Goal: Ask a question: Seek information or help from site administrators or community

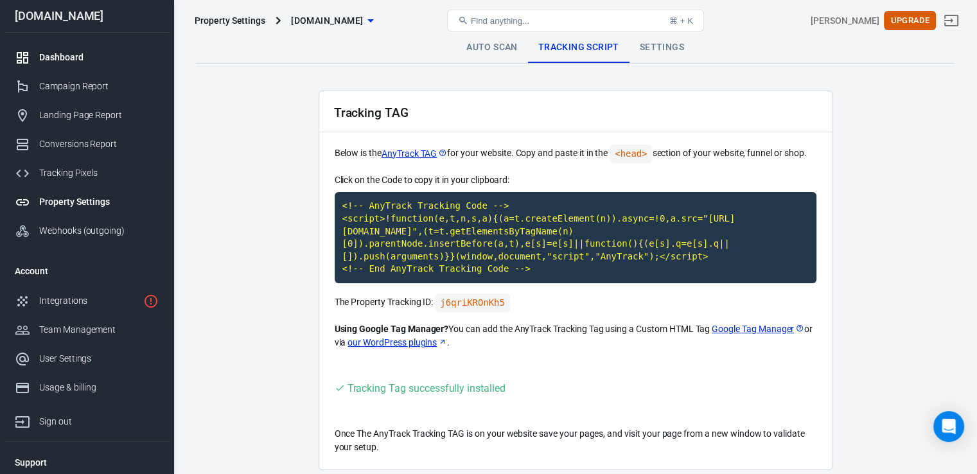
click at [62, 51] on div "Dashboard" at bounding box center [99, 57] width 120 height 13
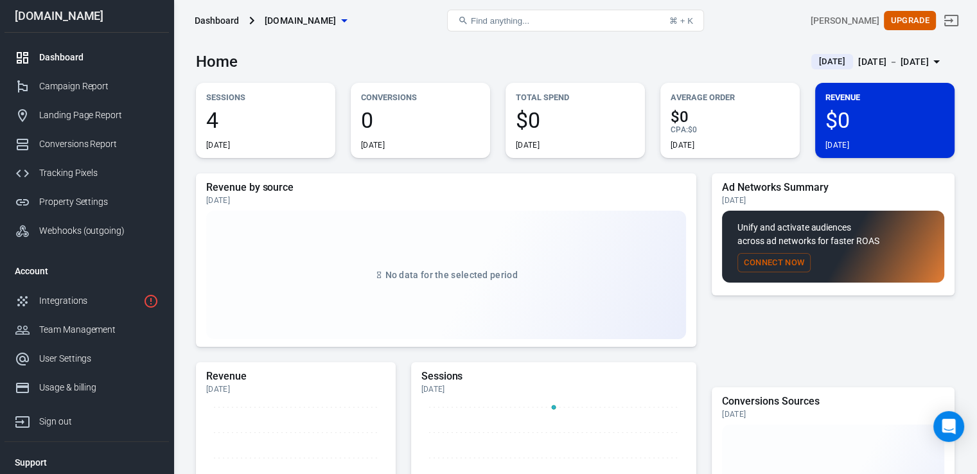
click at [220, 119] on span "4" at bounding box center [265, 120] width 119 height 22
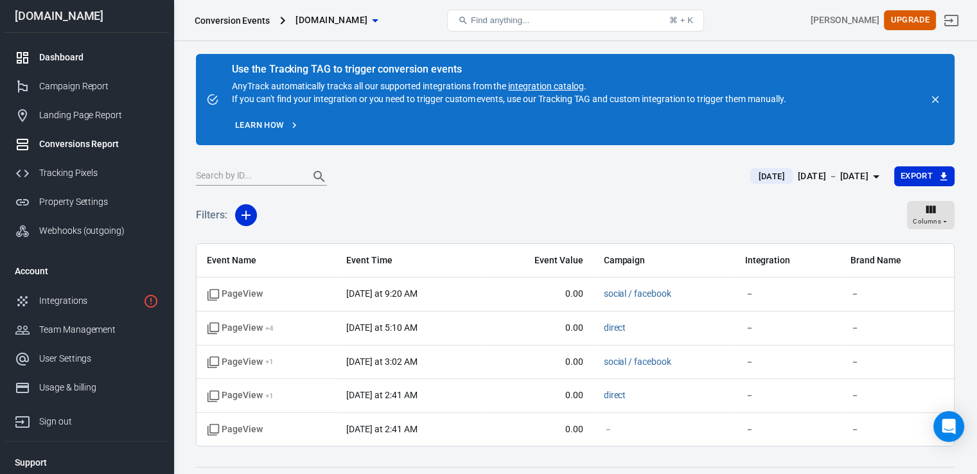
click at [71, 49] on link "Dashboard" at bounding box center [86, 57] width 164 height 29
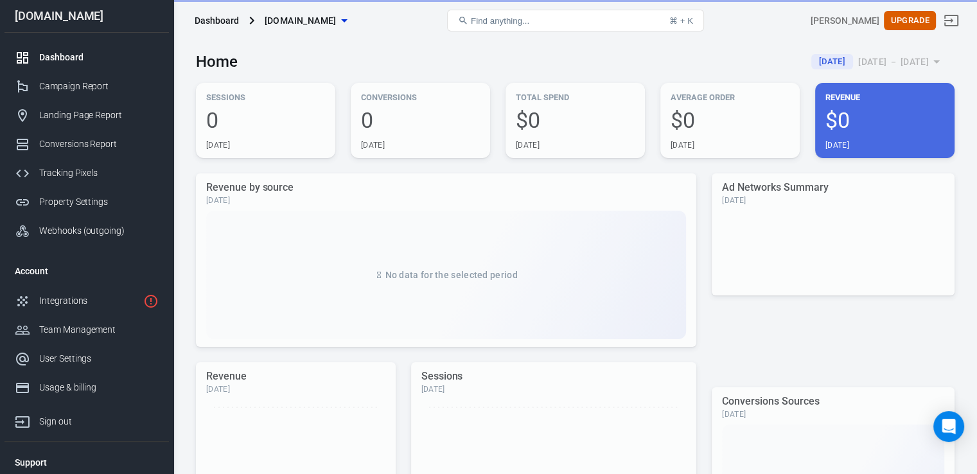
click at [69, 53] on div "Dashboard" at bounding box center [99, 57] width 120 height 13
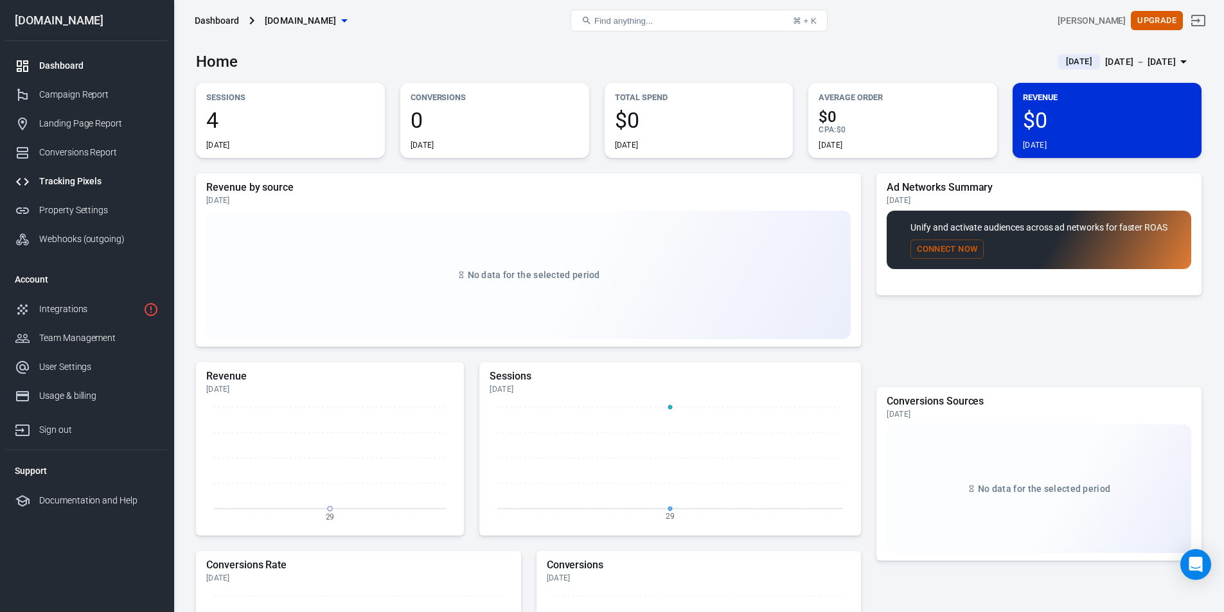
click at [81, 184] on div "Tracking Pixels" at bounding box center [99, 181] width 120 height 13
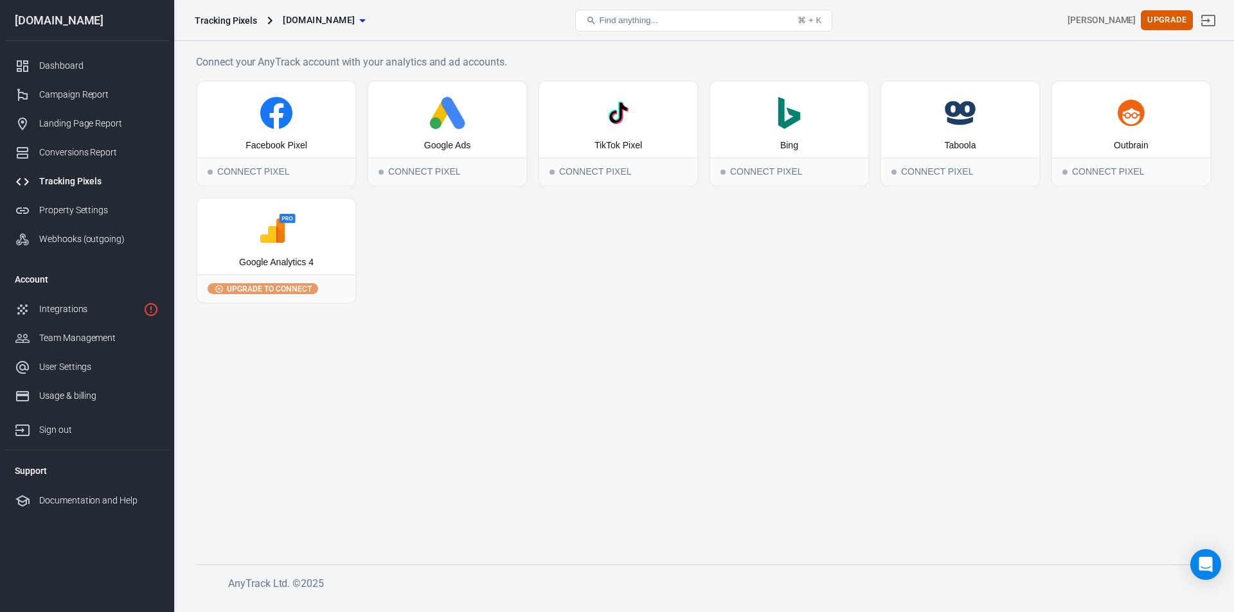
drag, startPoint x: 107, startPoint y: 499, endPoint x: 381, endPoint y: 574, distance: 284.4
click at [382, 474] on footer "AnyTrack Ltd. © 2025" at bounding box center [703, 578] width 1015 height 27
click at [52, 474] on div "Documentation and Help" at bounding box center [99, 500] width 120 height 13
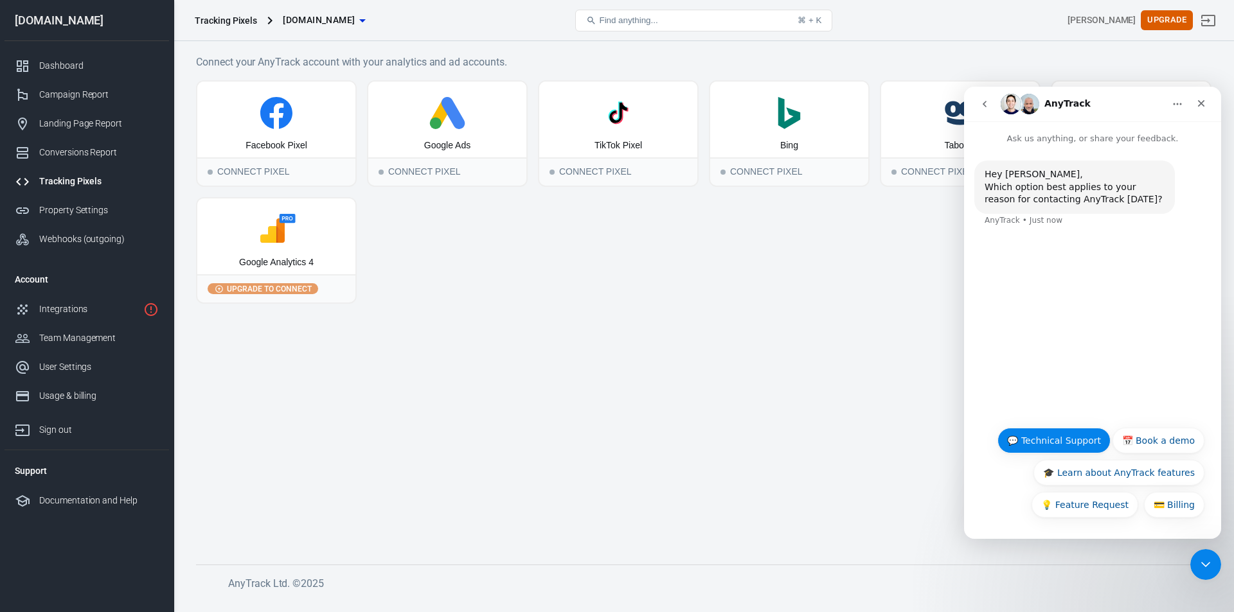
click at [977, 440] on button "💬 Technical Support" at bounding box center [1053, 441] width 113 height 26
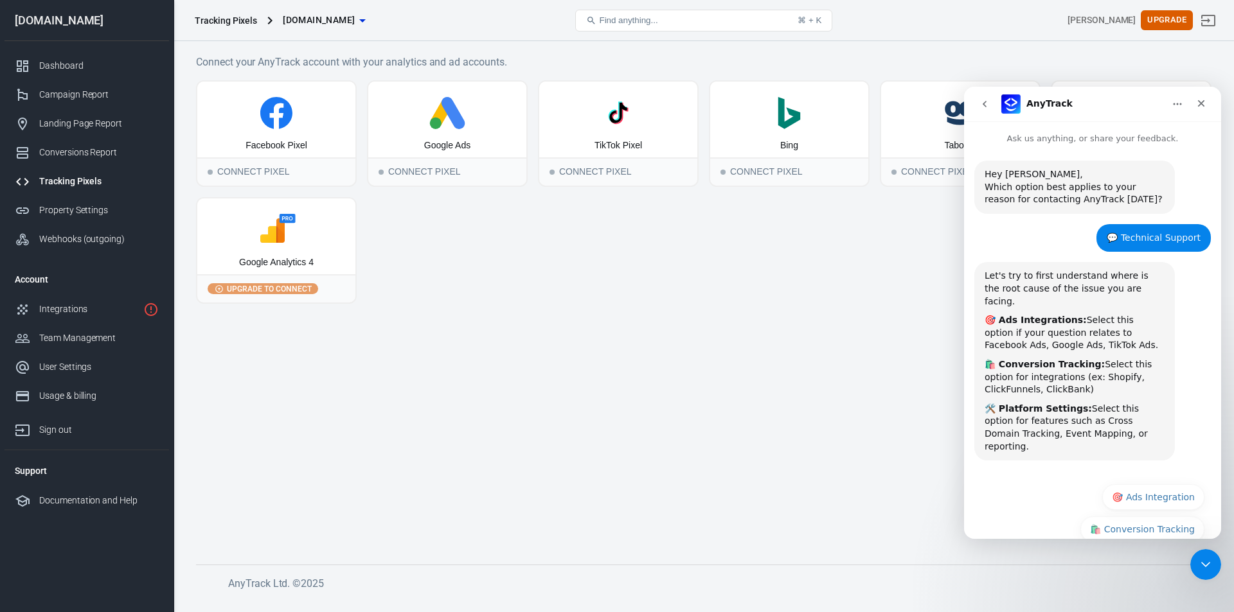
scroll to position [31, 0]
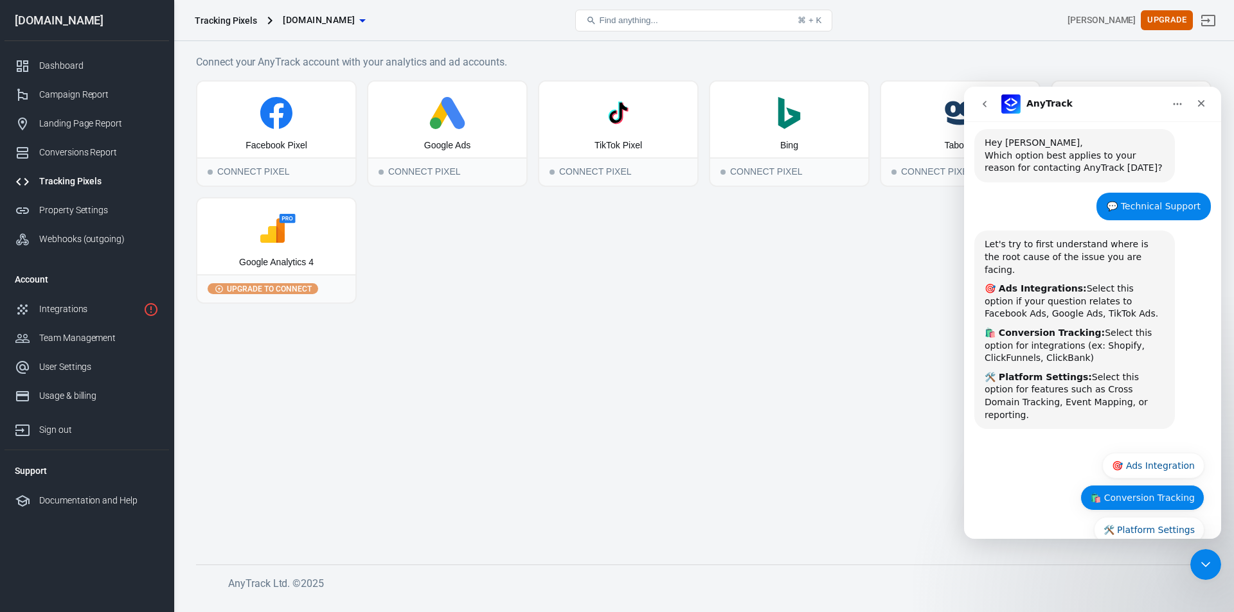
click at [977, 474] on button "🛍️ Conversion Tracking" at bounding box center [1142, 498] width 124 height 26
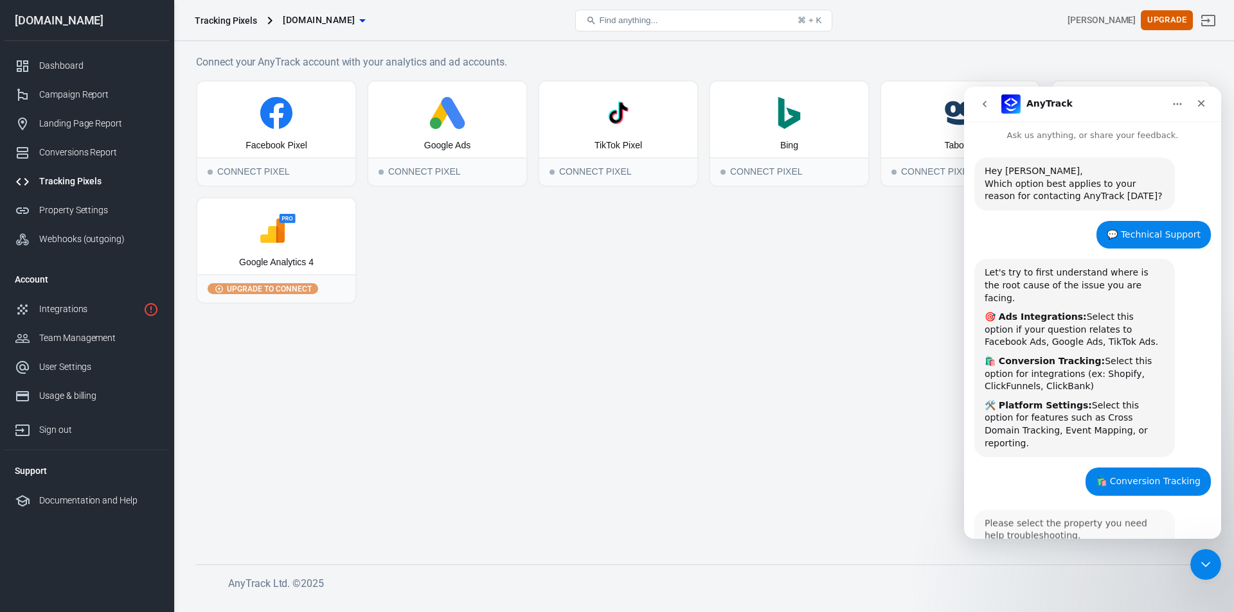
scroll to position [25, 0]
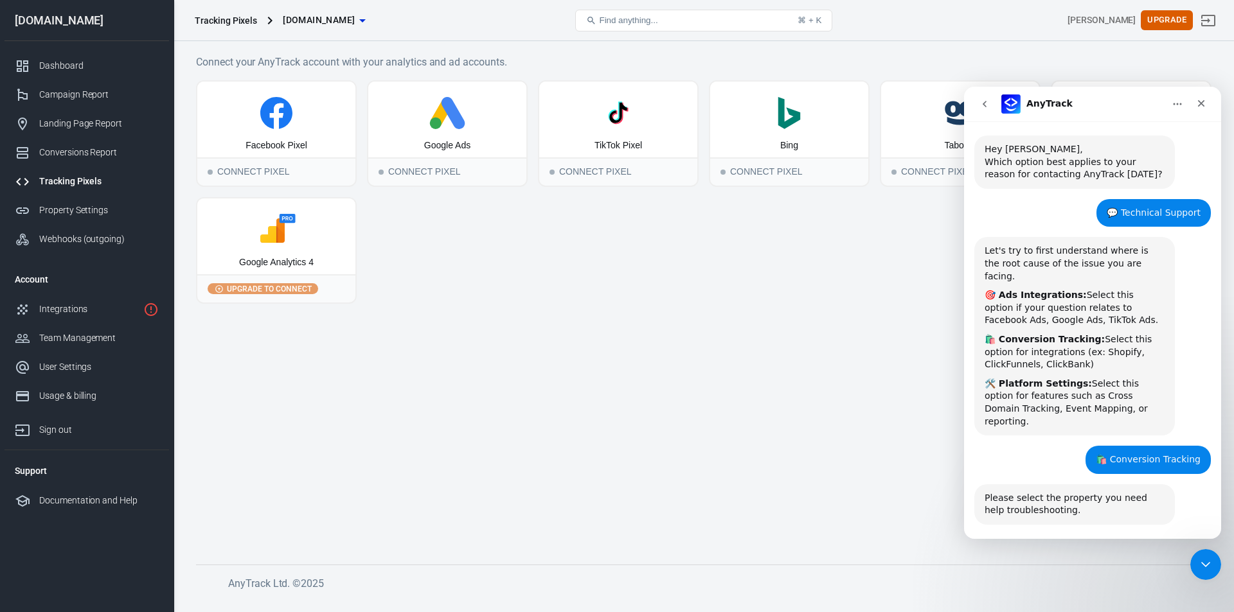
click at [977, 474] on div "Please select the property you need help troubleshooting. AnyTrack • Just now" at bounding box center [1092, 512] width 236 height 56
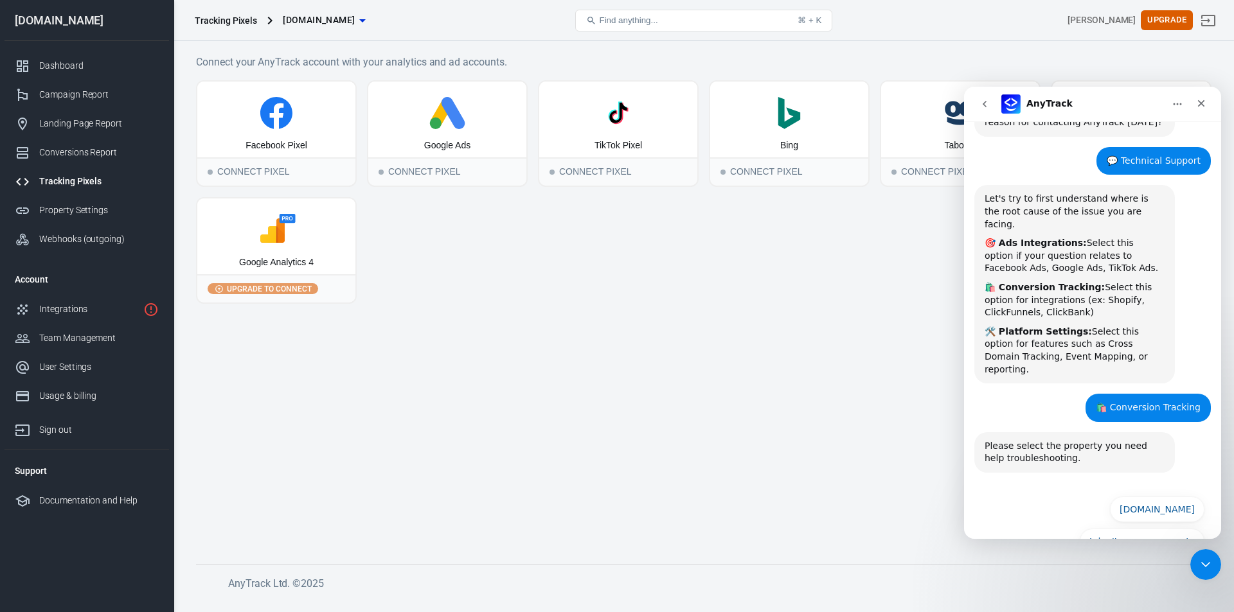
scroll to position [89, 0]
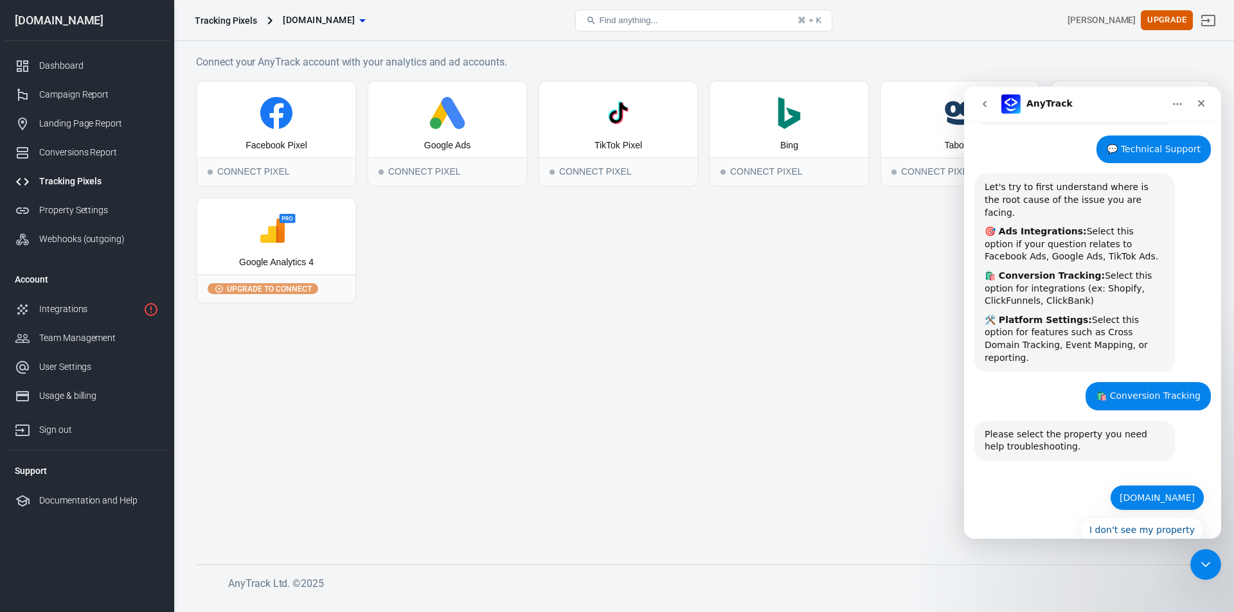
click at [977, 474] on button "[DOMAIN_NAME]" at bounding box center [1157, 498] width 94 height 26
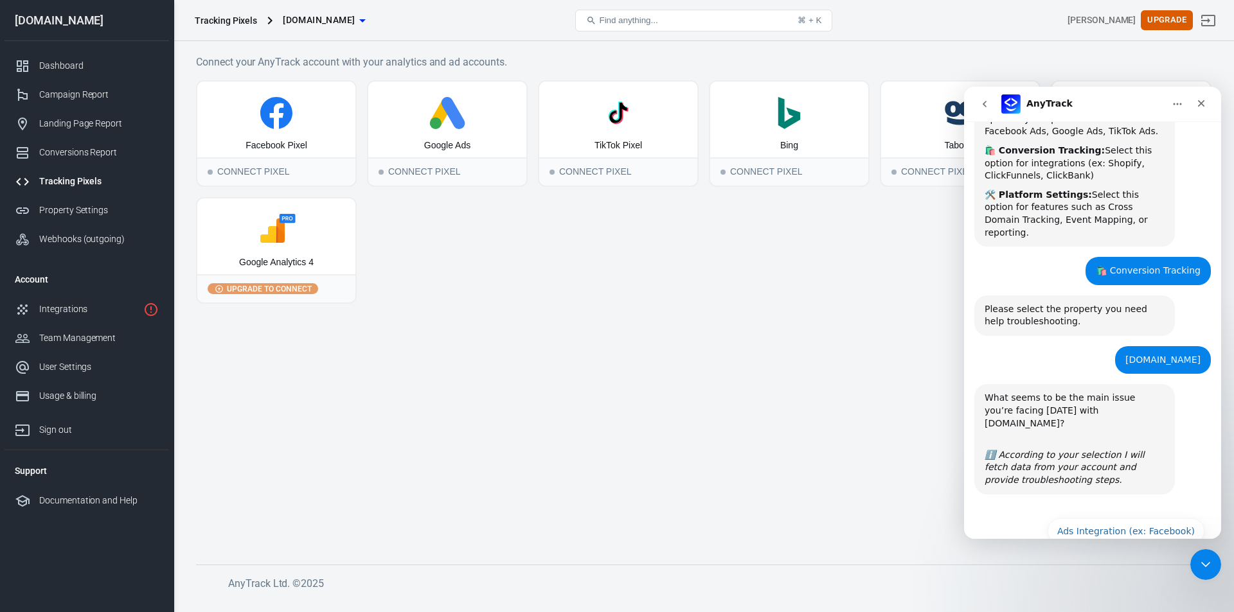
scroll to position [235, 0]
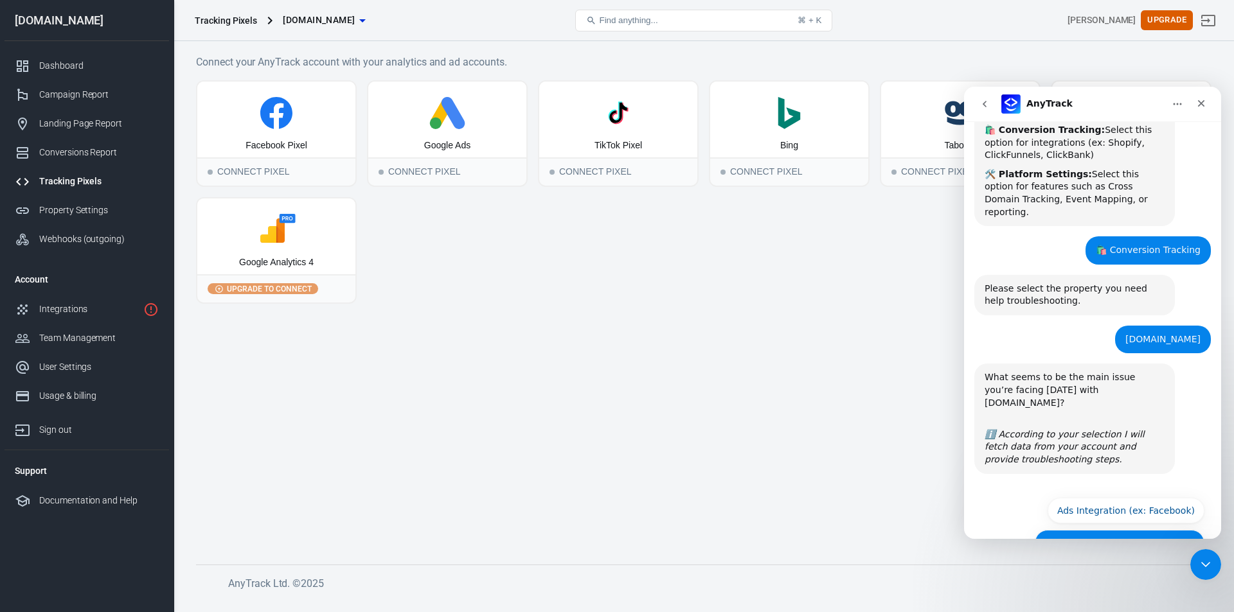
click at [977, 474] on button "Conversion Tracking (ex: Shopify)" at bounding box center [1119, 543] width 170 height 26
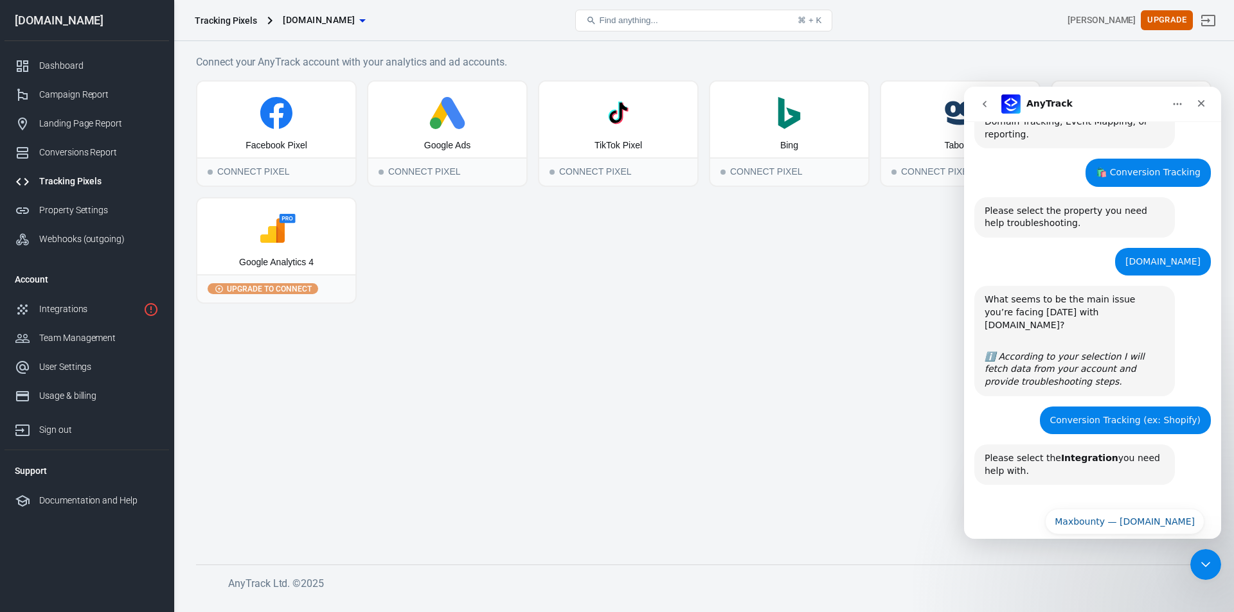
scroll to position [324, 0]
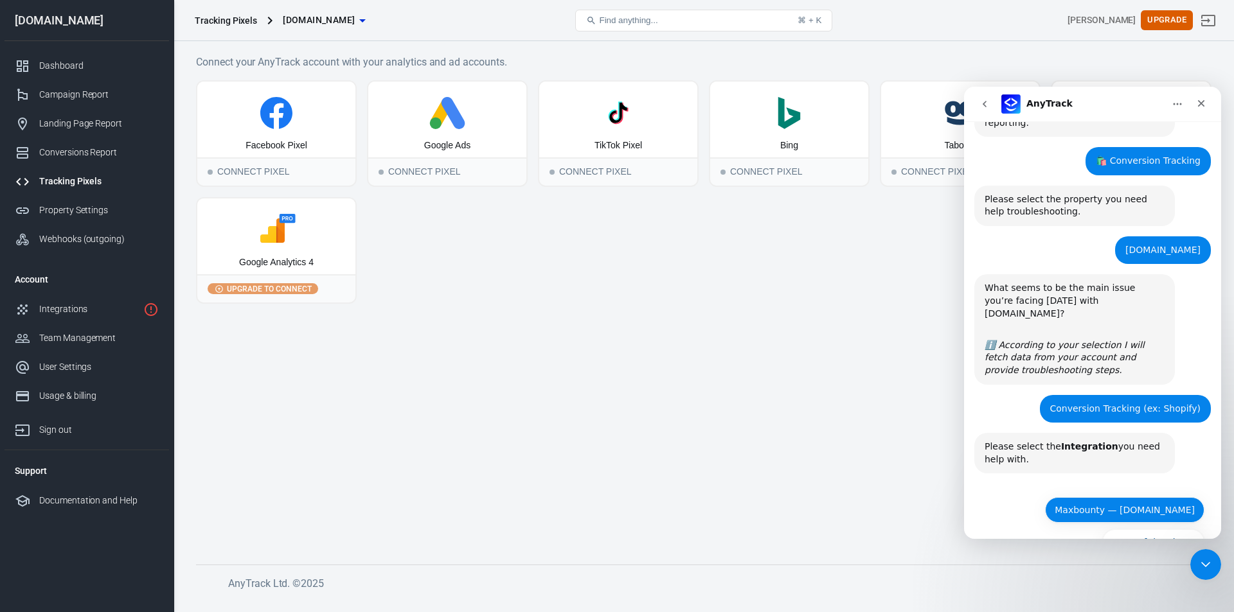
click at [977, 474] on button "Maxbounty — [DOMAIN_NAME]" at bounding box center [1124, 510] width 159 height 26
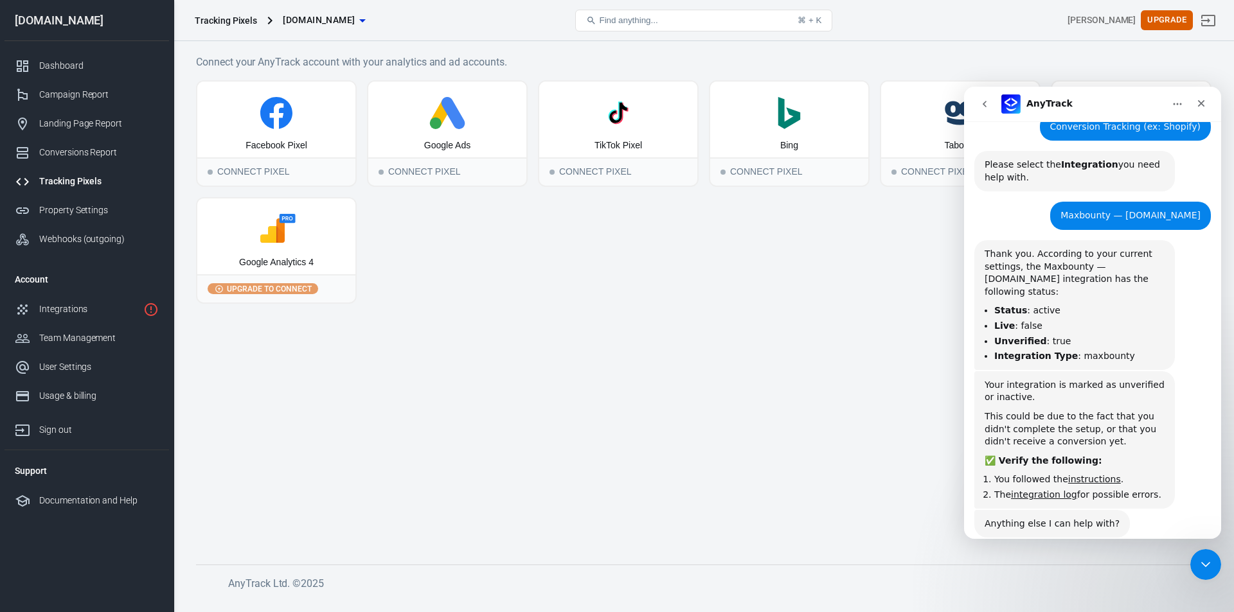
scroll to position [639, 0]
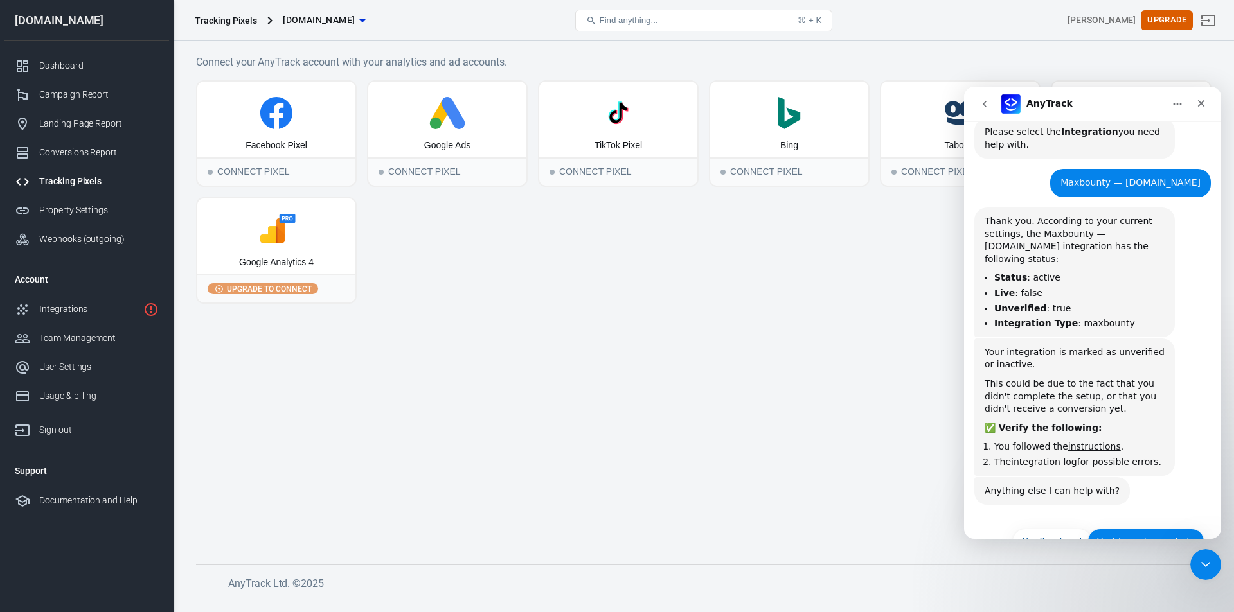
click at [977, 474] on button "Yes! I need more help" at bounding box center [1145, 542] width 117 height 26
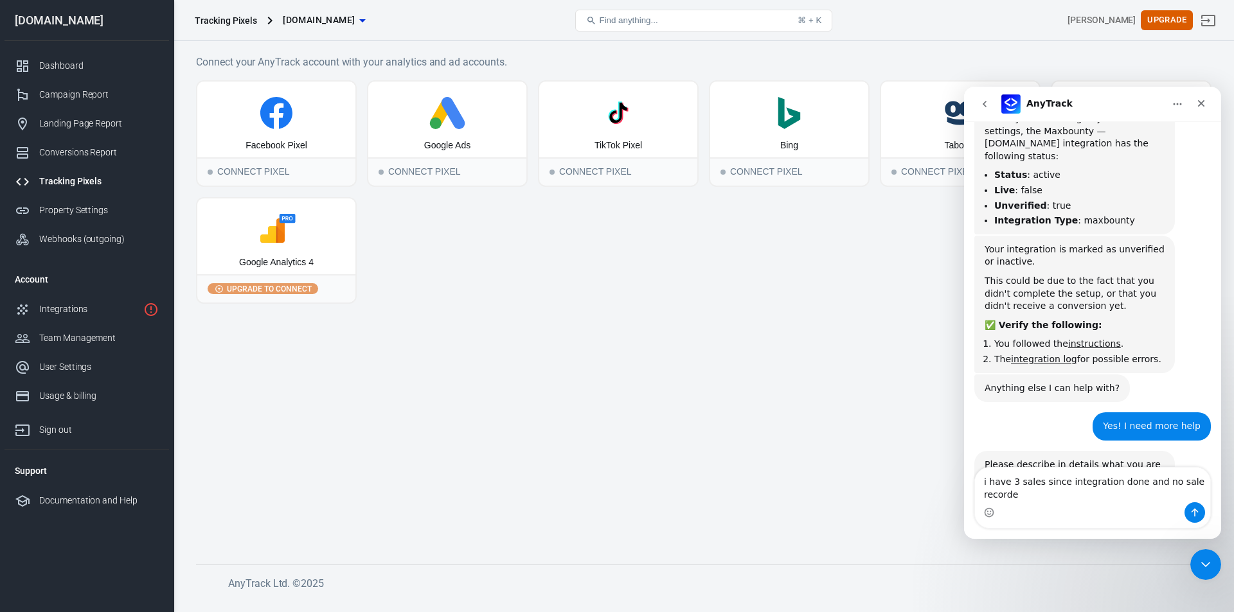
scroll to position [754, 0]
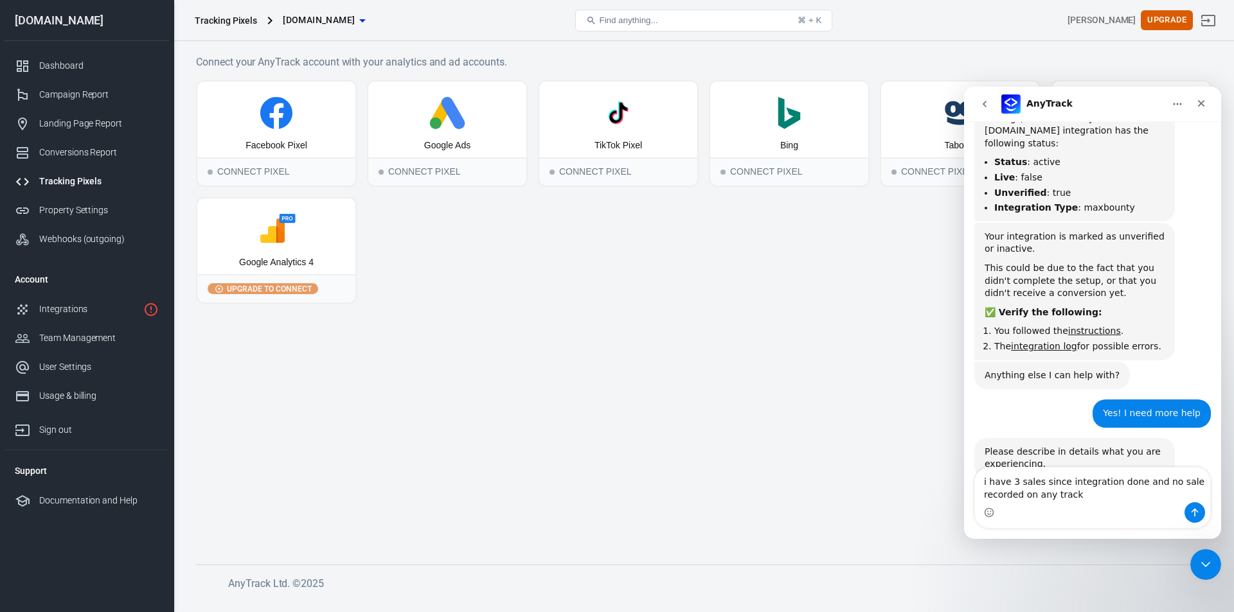
type textarea "i have 3 sales since integration done and no sale recorded on any track?"
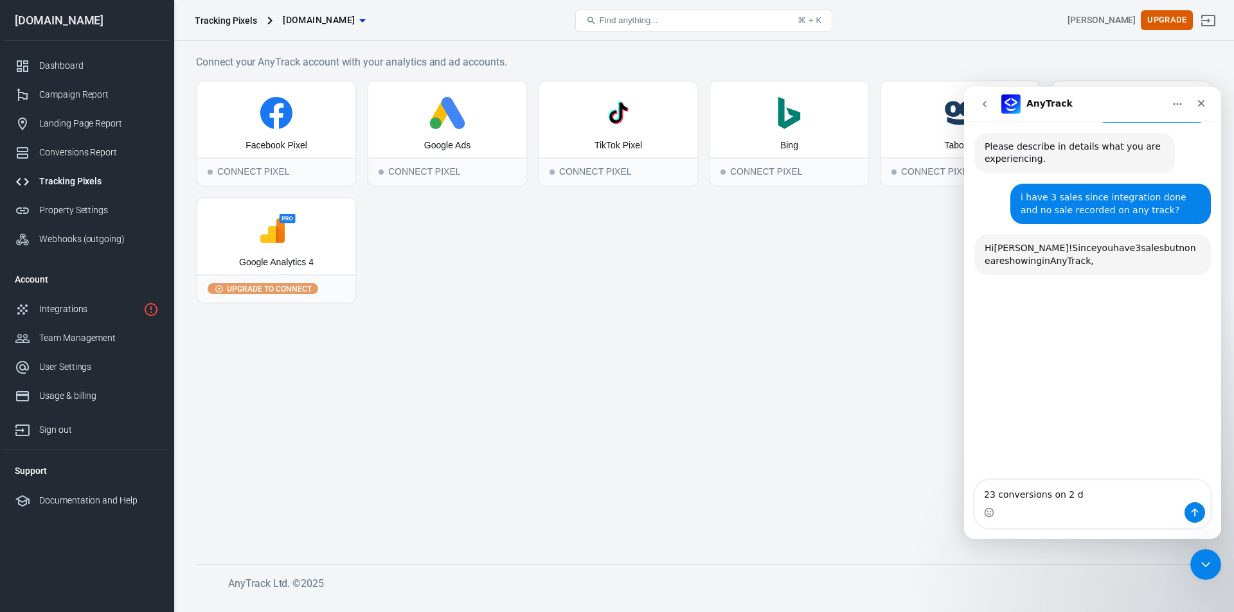
scroll to position [1087, 0]
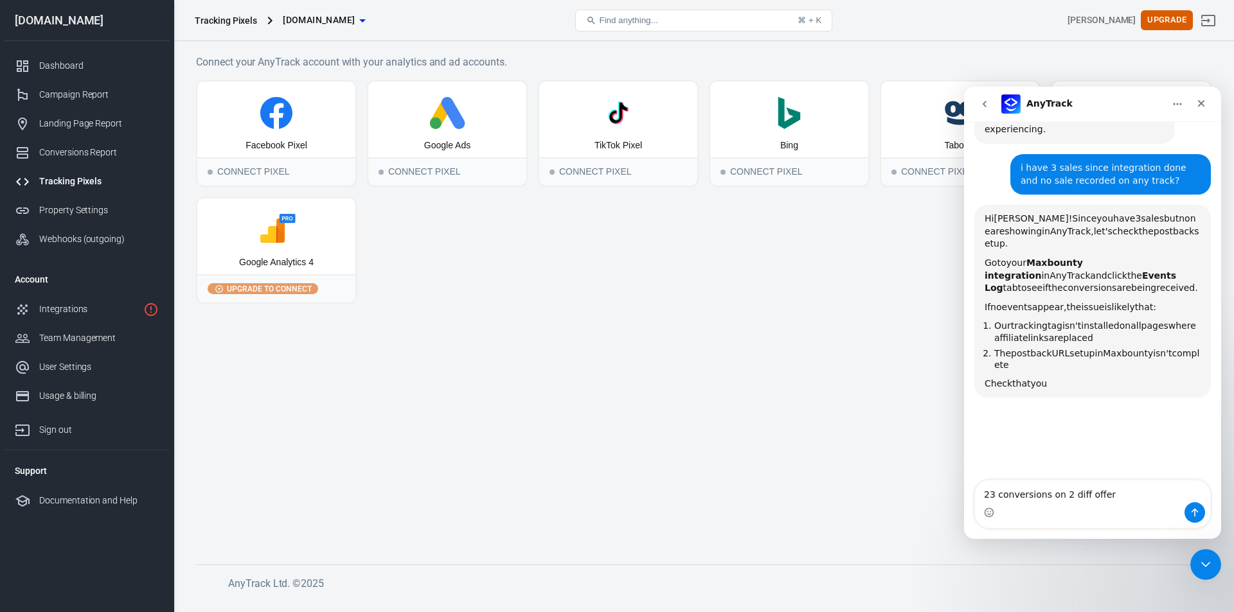
type textarea "23 conversions on 2 diff offers"
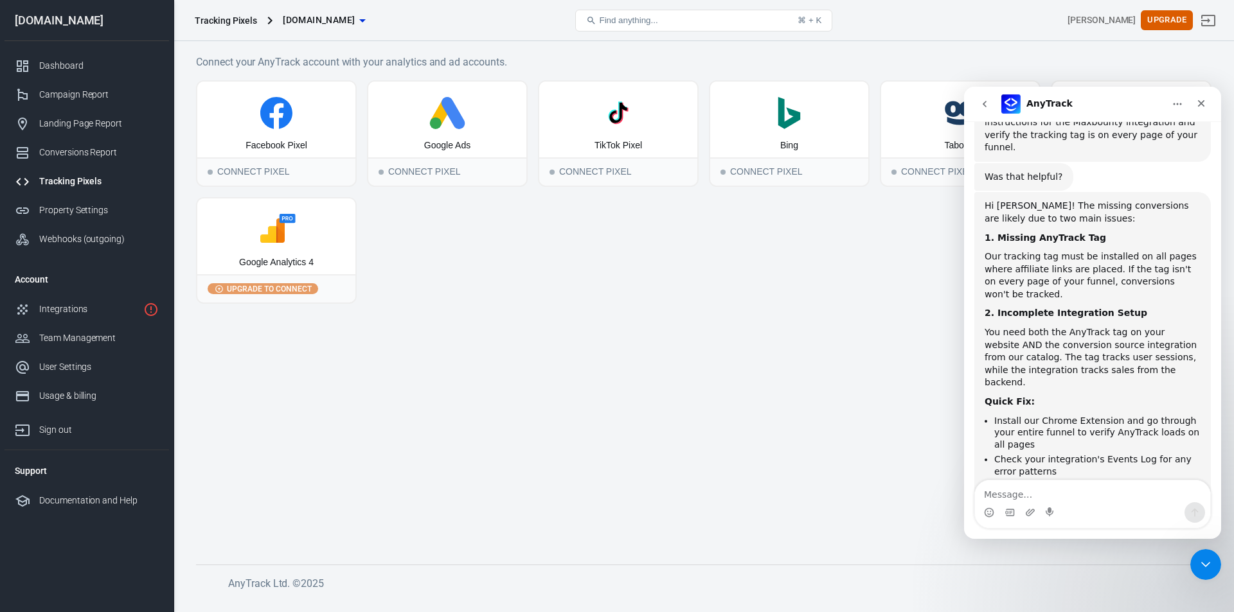
scroll to position [1392, 0]
click at [454, 317] on main "Connect your AnyTrack account with your analytics and ad accounts. Facebook Pix…" at bounding box center [703, 299] width 1015 height 490
click at [605, 24] on span "Find anything..." at bounding box center [628, 20] width 58 height 10
click at [977, 474] on textarea "Message…" at bounding box center [1092, 492] width 235 height 22
type textarea "where i find your chrome extention"
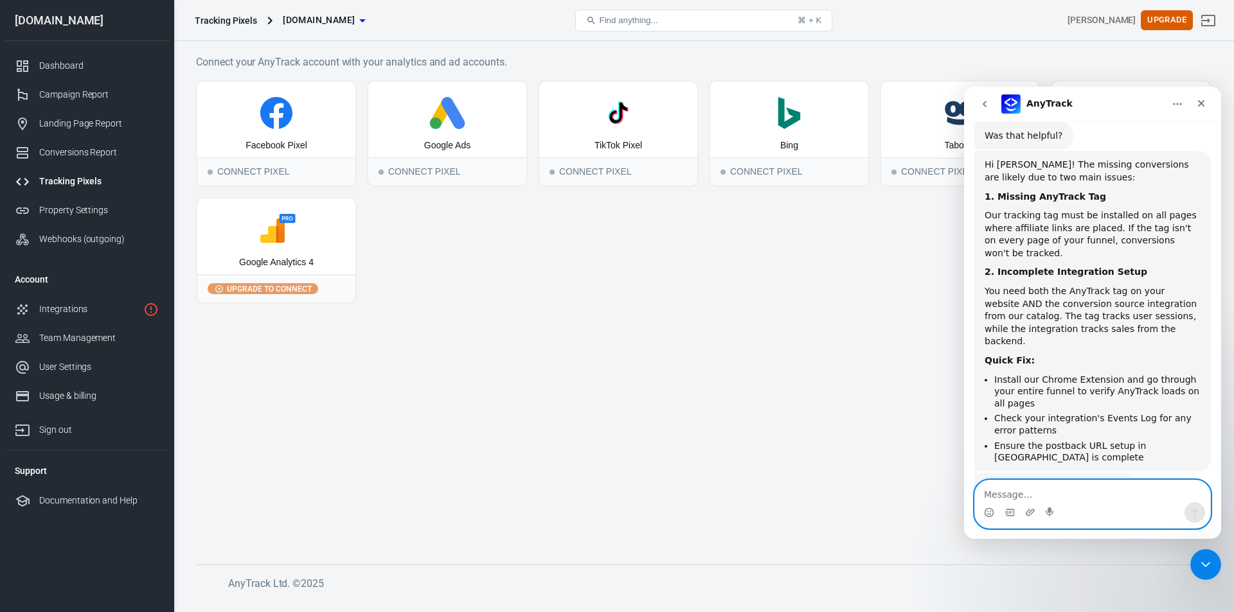
scroll to position [1473, 0]
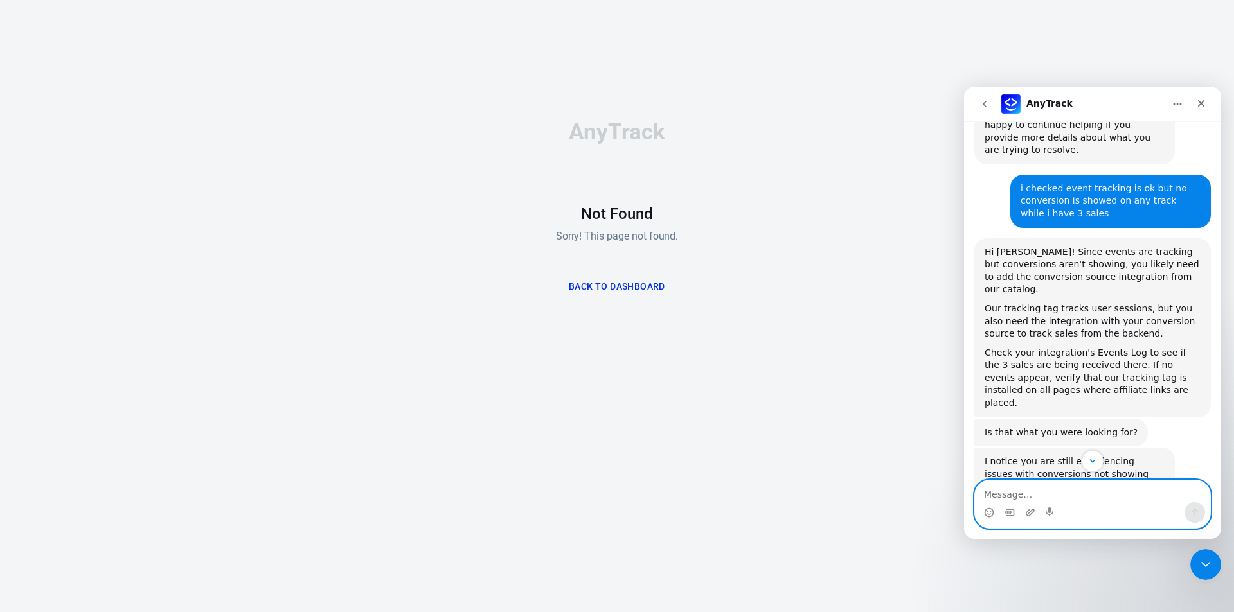
scroll to position [2555, 0]
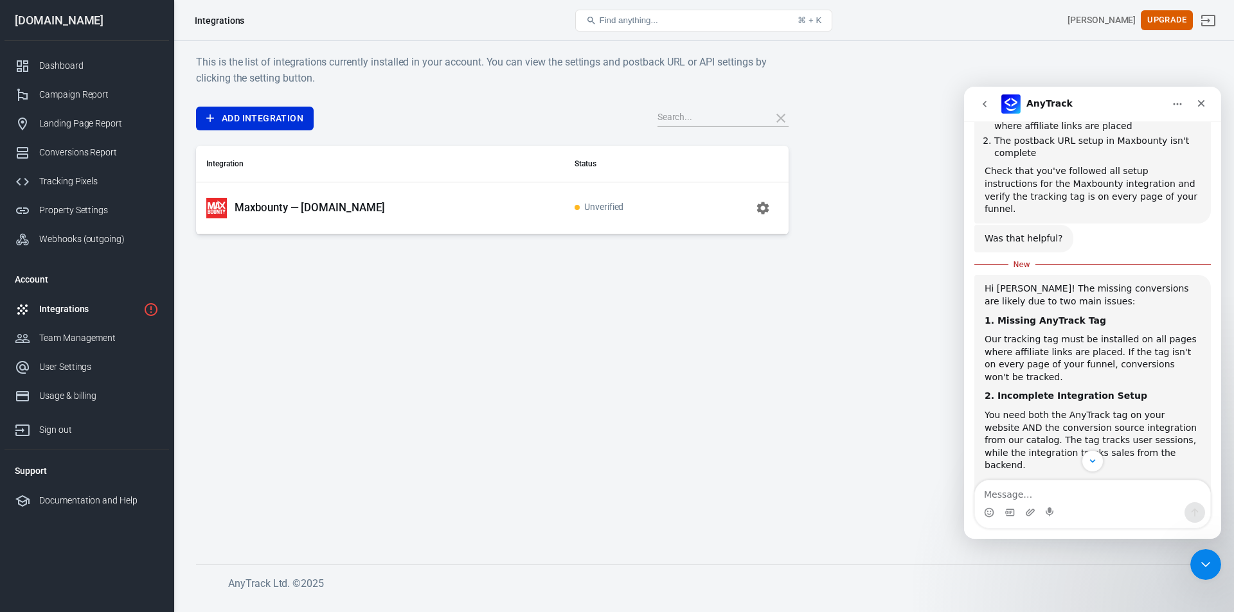
scroll to position [1404, 0]
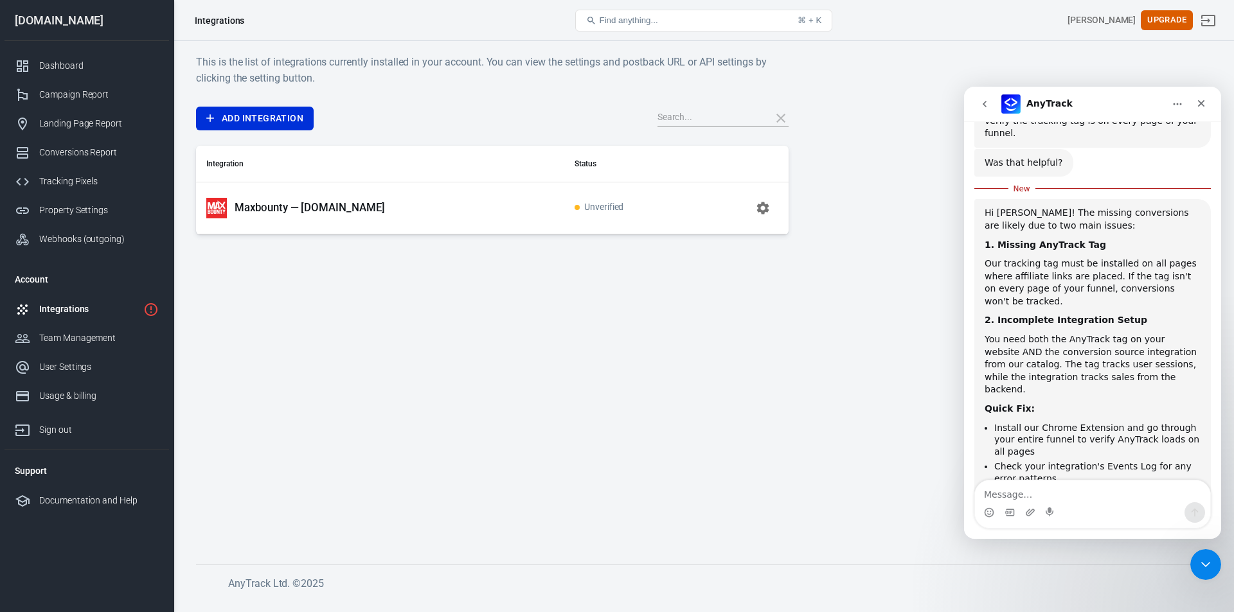
click at [608, 208] on span "Unverified" at bounding box center [598, 207] width 49 height 11
click at [761, 210] on icon "button" at bounding box center [762, 208] width 12 height 12
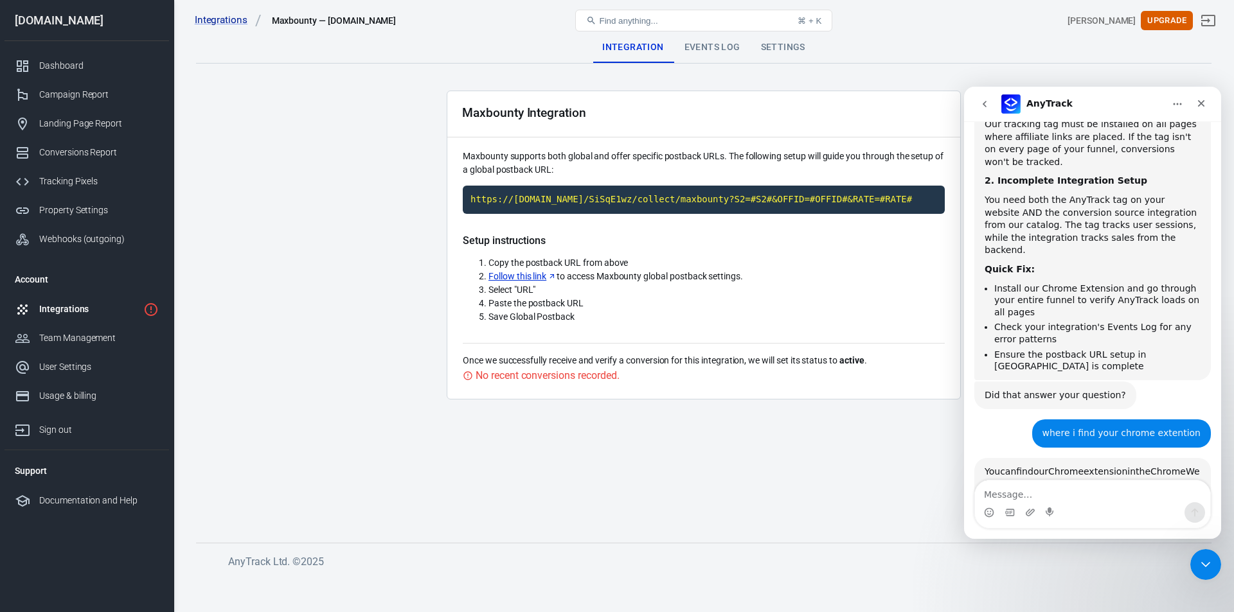
scroll to position [1526, 0]
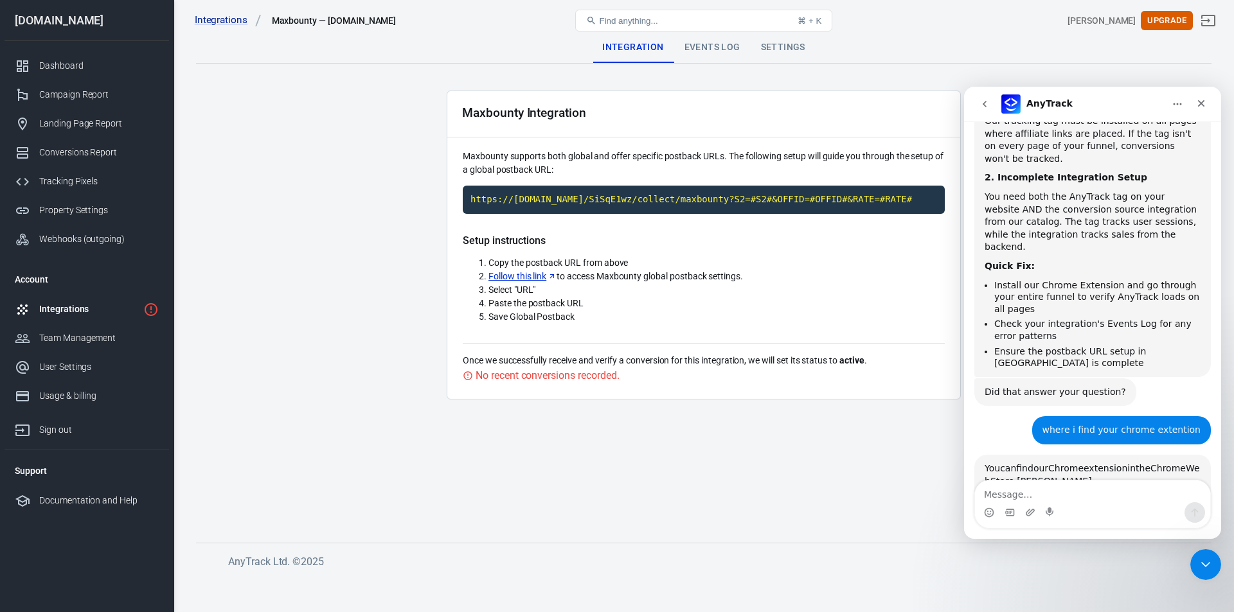
click at [1024, 508] on link "https://chromewebstore.google.com/detail/anytrack-pixel-helper/ojmhkmdpagjeople…" at bounding box center [1076, 519] width 184 height 23
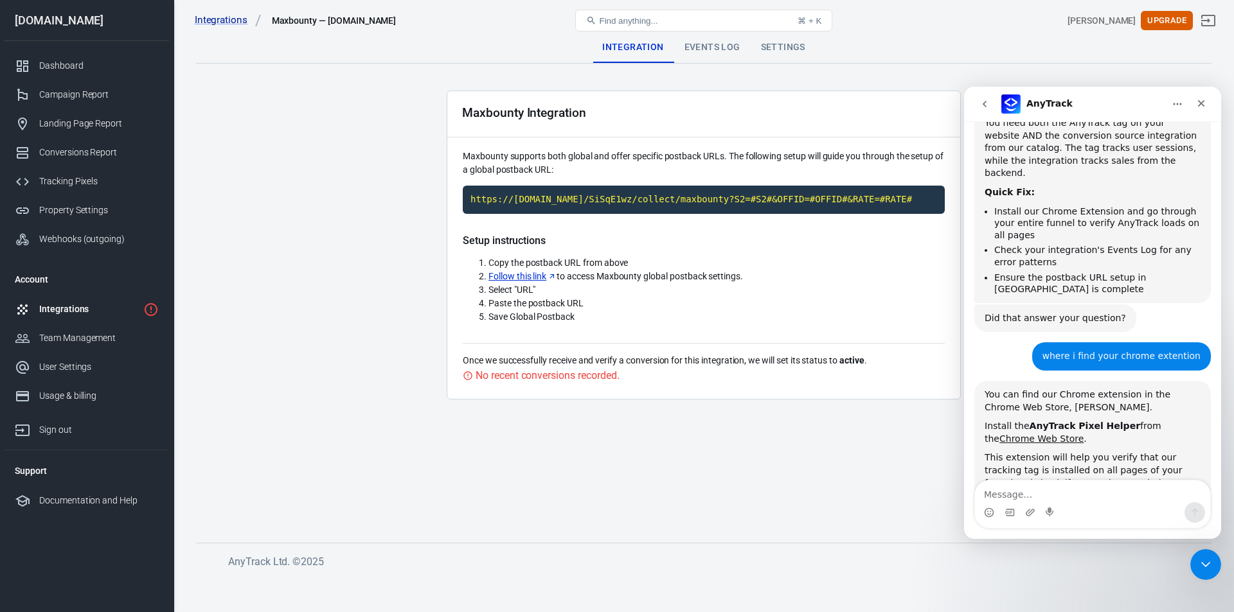
scroll to position [1600, 0]
click at [1083, 433] on link "Chrome Web Store" at bounding box center [1041, 438] width 84 height 10
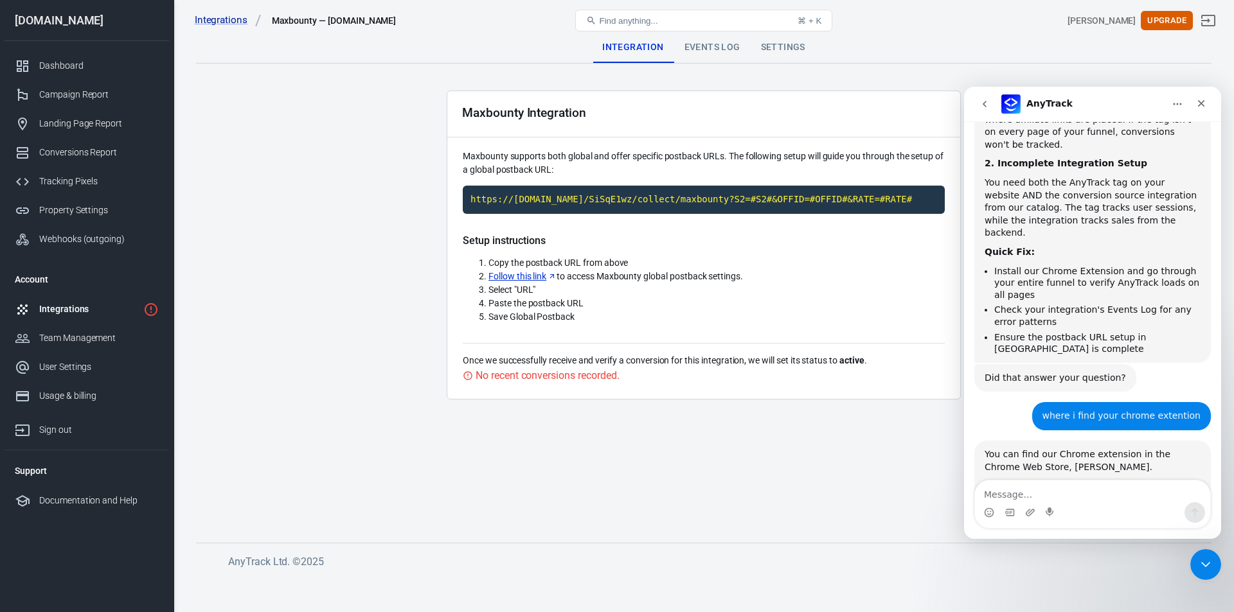
scroll to position [1523, 0]
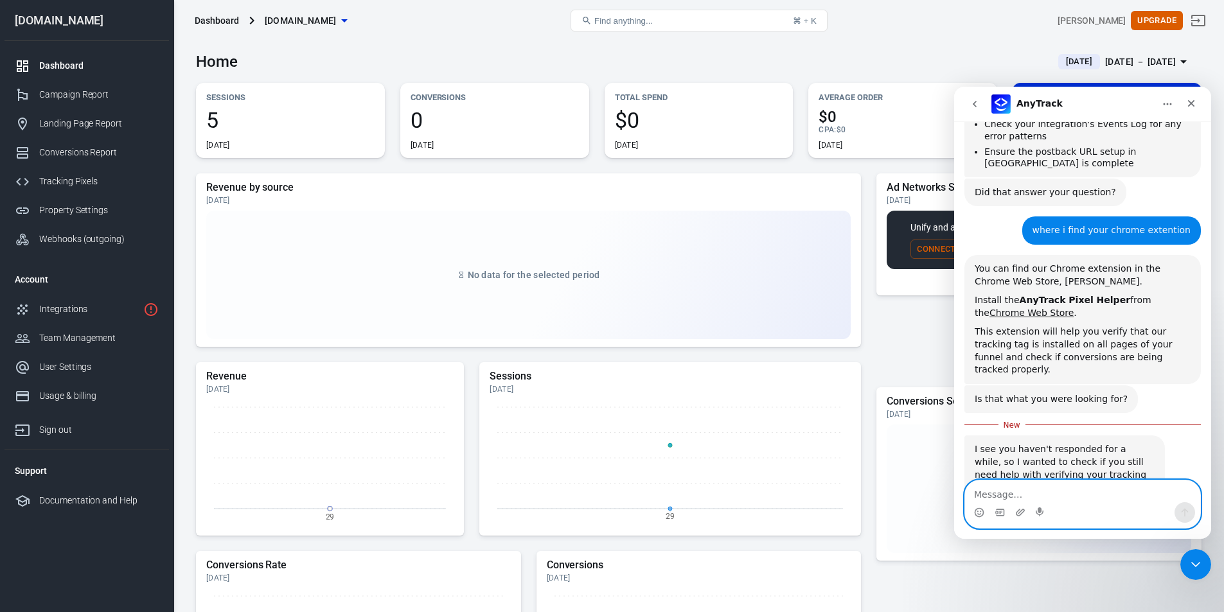
click at [1067, 490] on textarea "Message…" at bounding box center [1082, 492] width 235 height 22
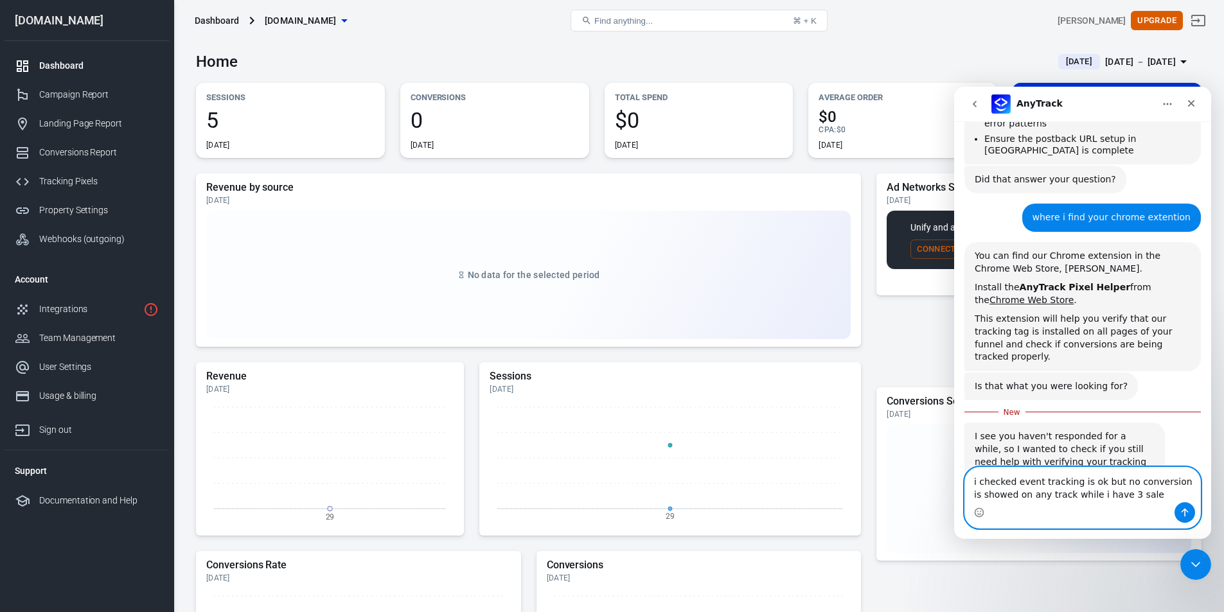
type textarea "i checked event tracking is ok but no conversion is showed on any track while i…"
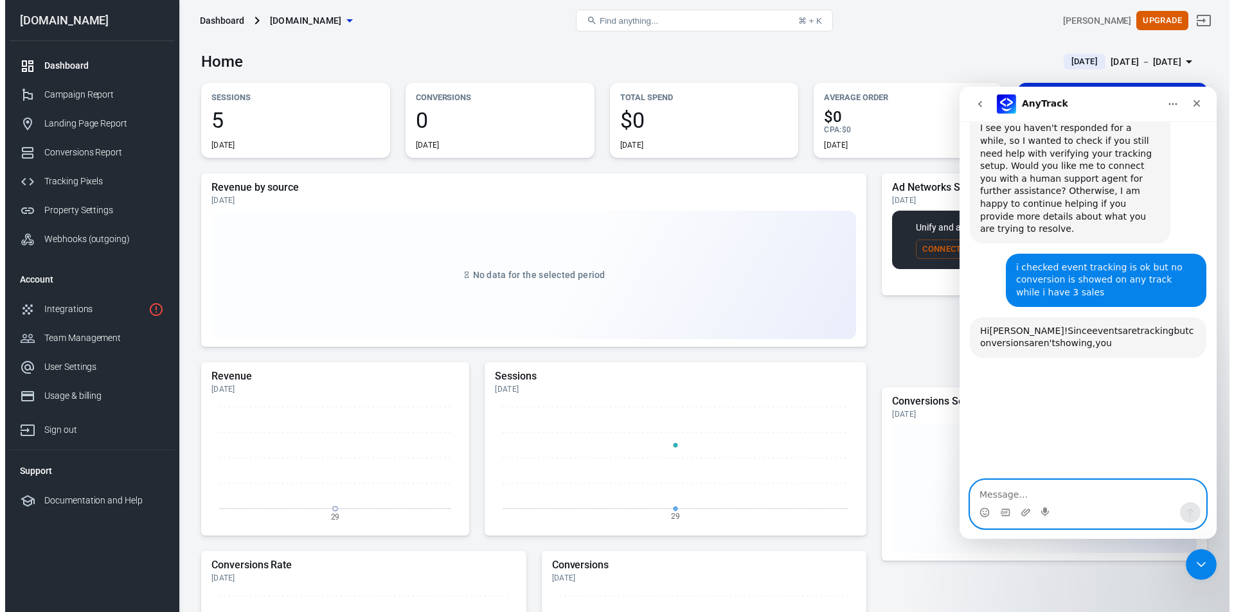
scroll to position [2050, 0]
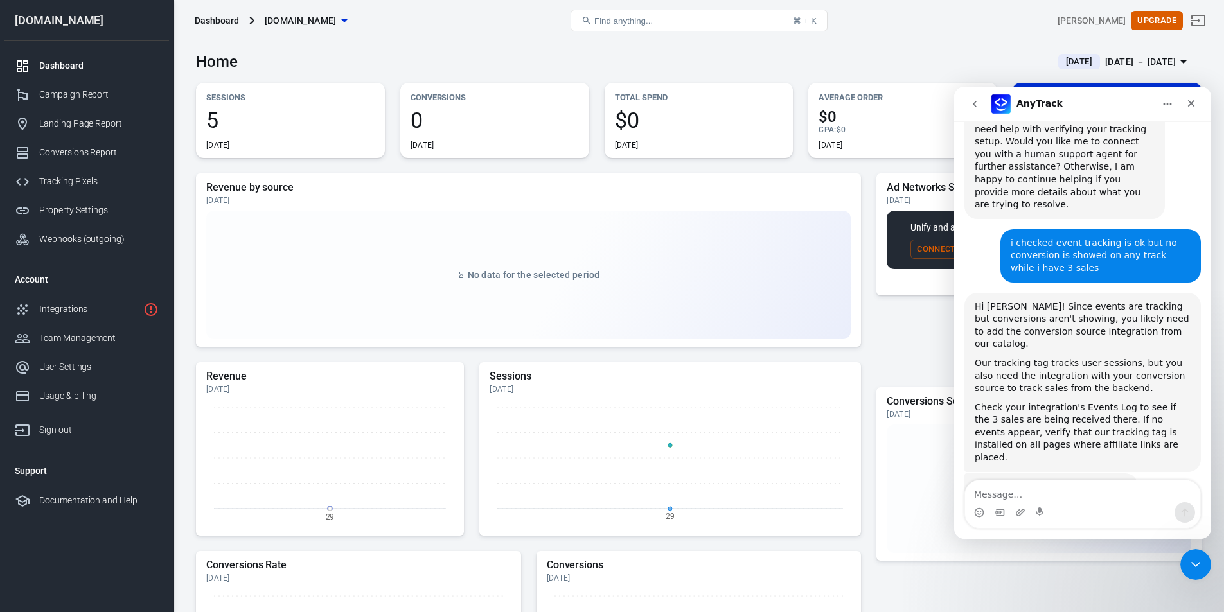
click at [802, 167] on main "Home [DATE] [DATE] － [DATE] Sessions 5 [DATE] Conversions 0 [DATE] Total Spend …" at bounding box center [698, 431] width 1005 height 781
click at [82, 155] on div "Conversions Report" at bounding box center [99, 152] width 120 height 13
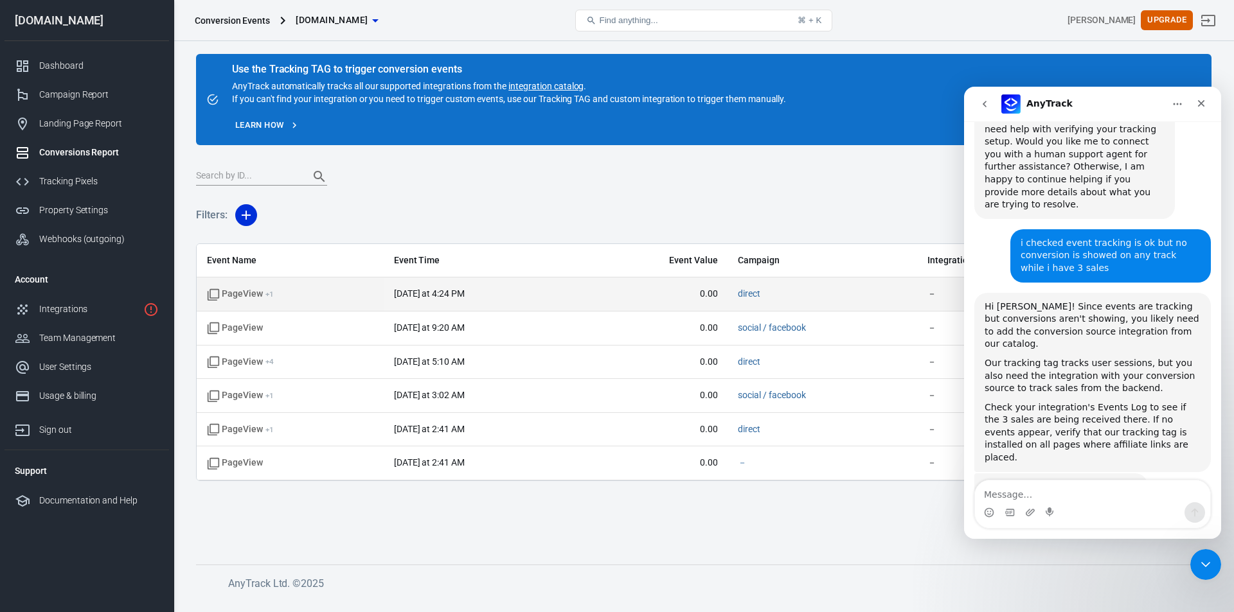
click at [246, 295] on span "PageView + 1" at bounding box center [240, 294] width 67 height 13
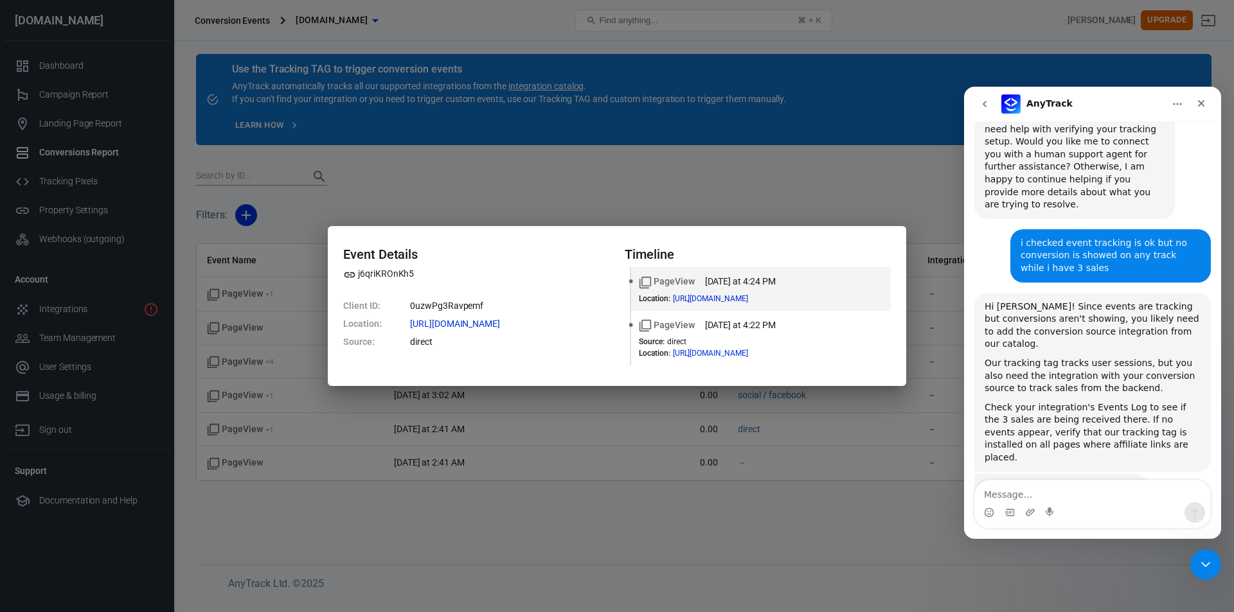
click at [757, 511] on div "Event Details j6qriKROnKh5 Client ID : 0uzwPg3Ravpemf Location : [URL][DOMAIN_N…" at bounding box center [617, 306] width 1234 height 612
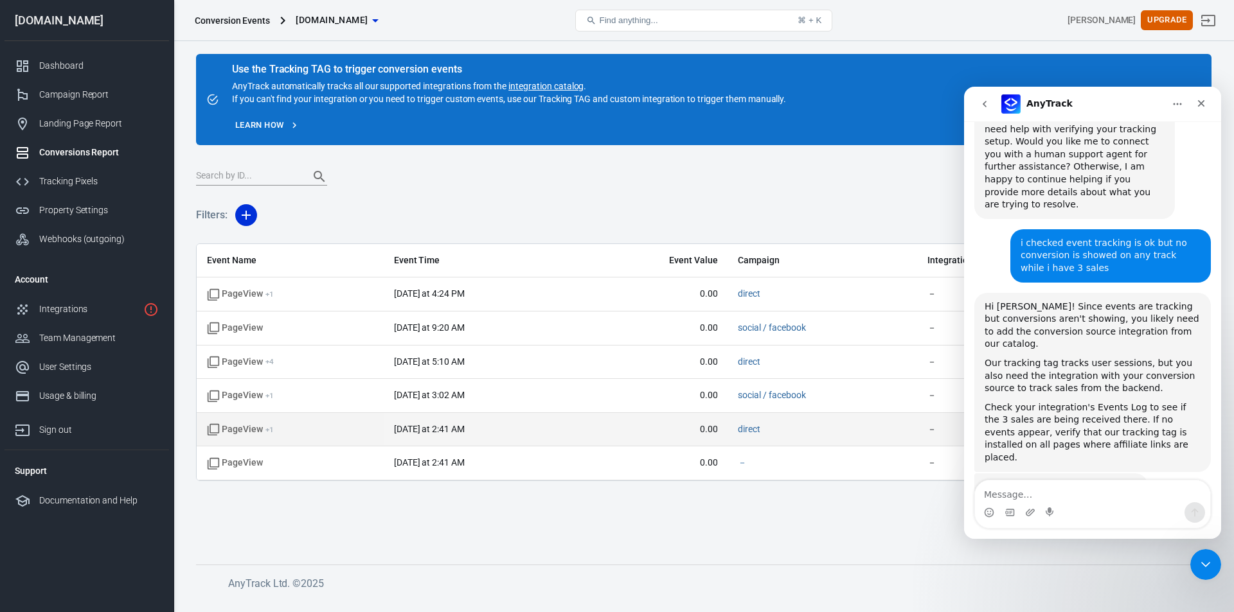
click at [430, 428] on time "[DATE] at 2:41 AM" at bounding box center [429, 429] width 71 height 10
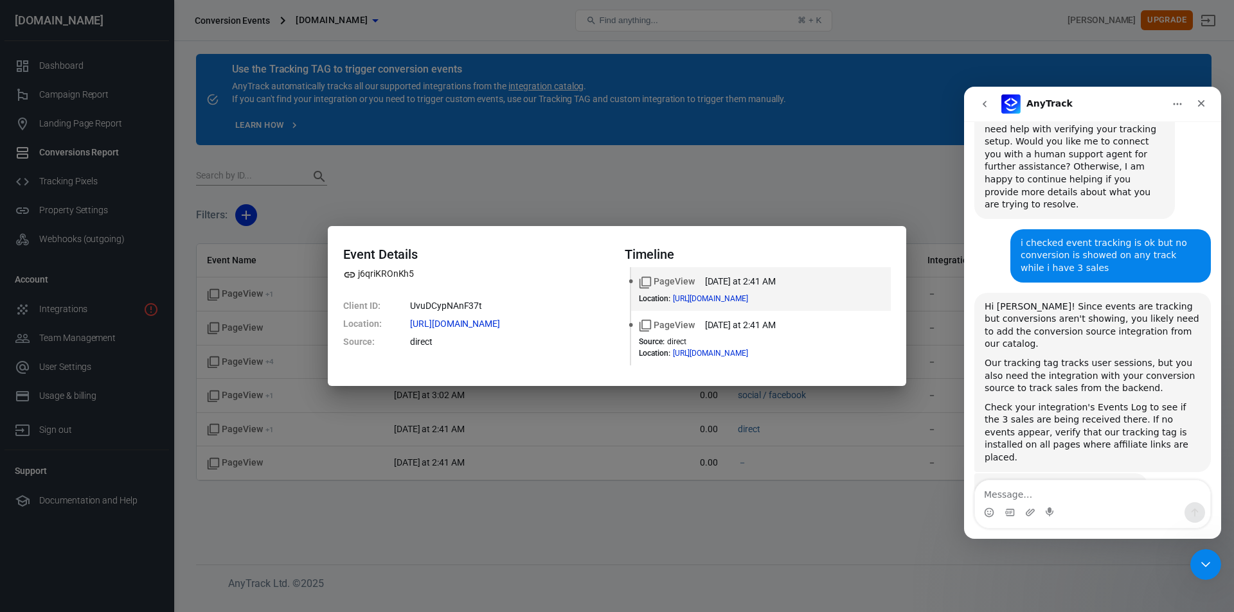
click at [459, 486] on div "Event Details j6qriKROnKh5 Client ID : UvuDCypNAnF37t Location : [URL][DOMAIN_N…" at bounding box center [617, 306] width 1234 height 612
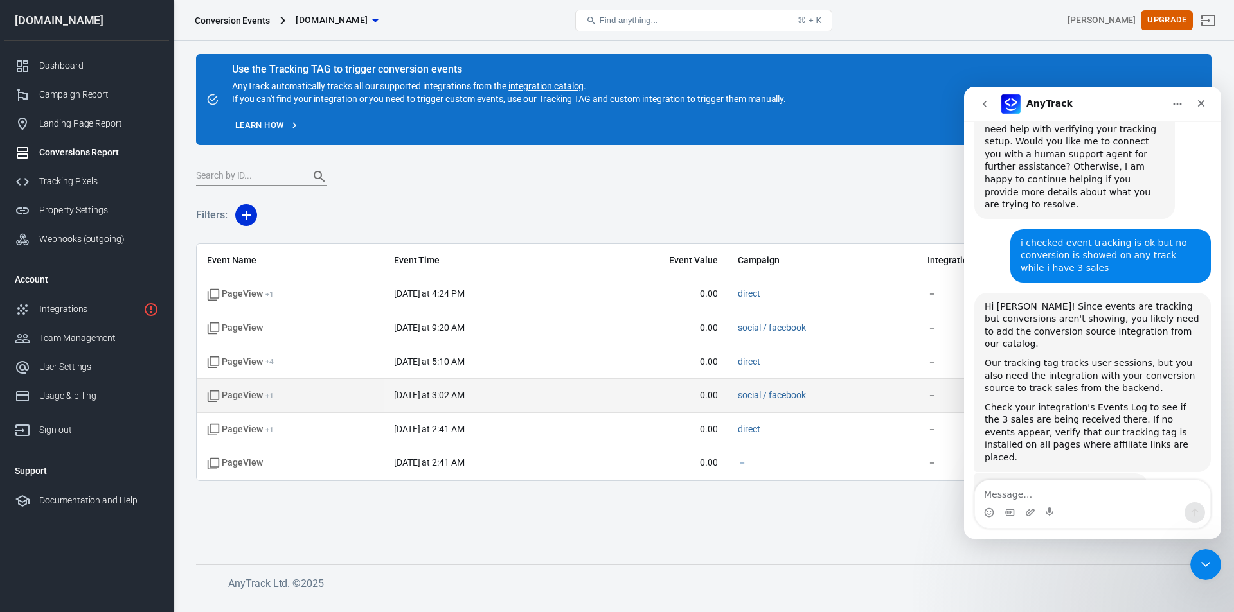
click at [452, 398] on time "[DATE] at 3:02 AM" at bounding box center [429, 395] width 71 height 10
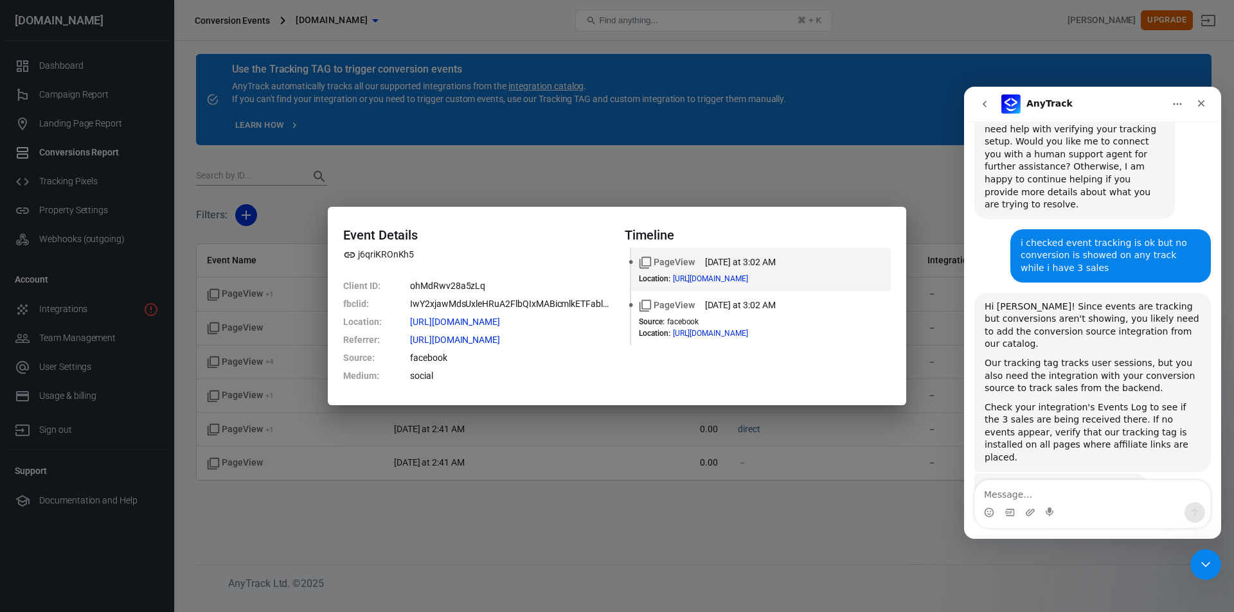
click at [649, 553] on div "Event Details j6qriKROnKh5 Client ID : ohMdRwv28a5zLq fbclid : IwY2xjawMdsUxleH…" at bounding box center [617, 306] width 1234 height 612
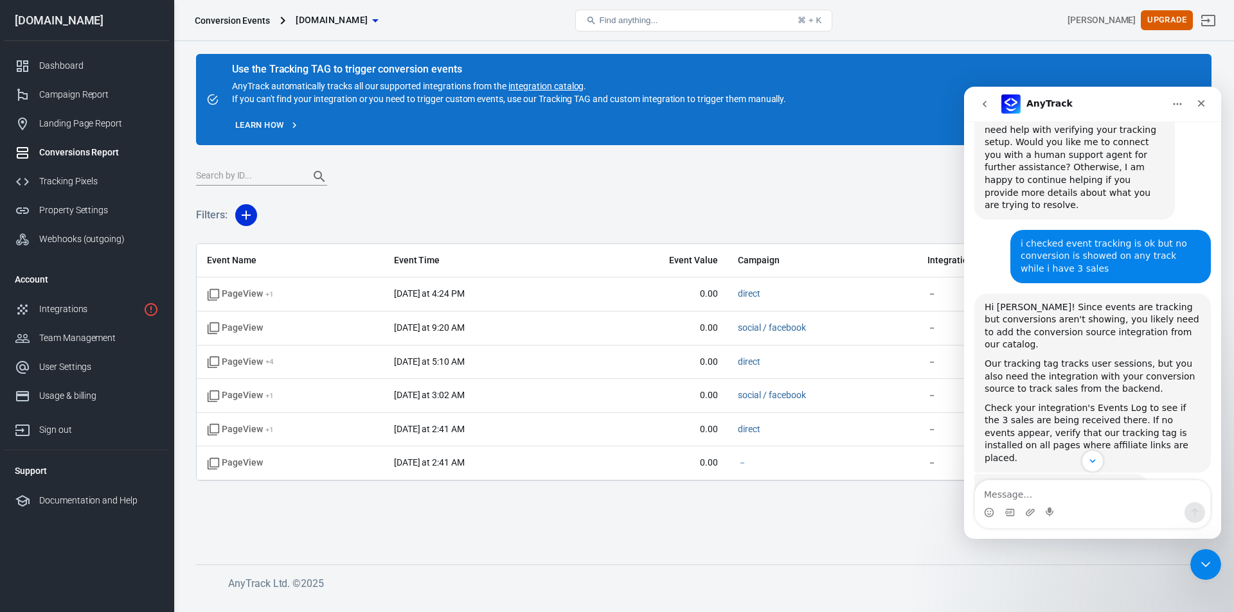
scroll to position [2092, 0]
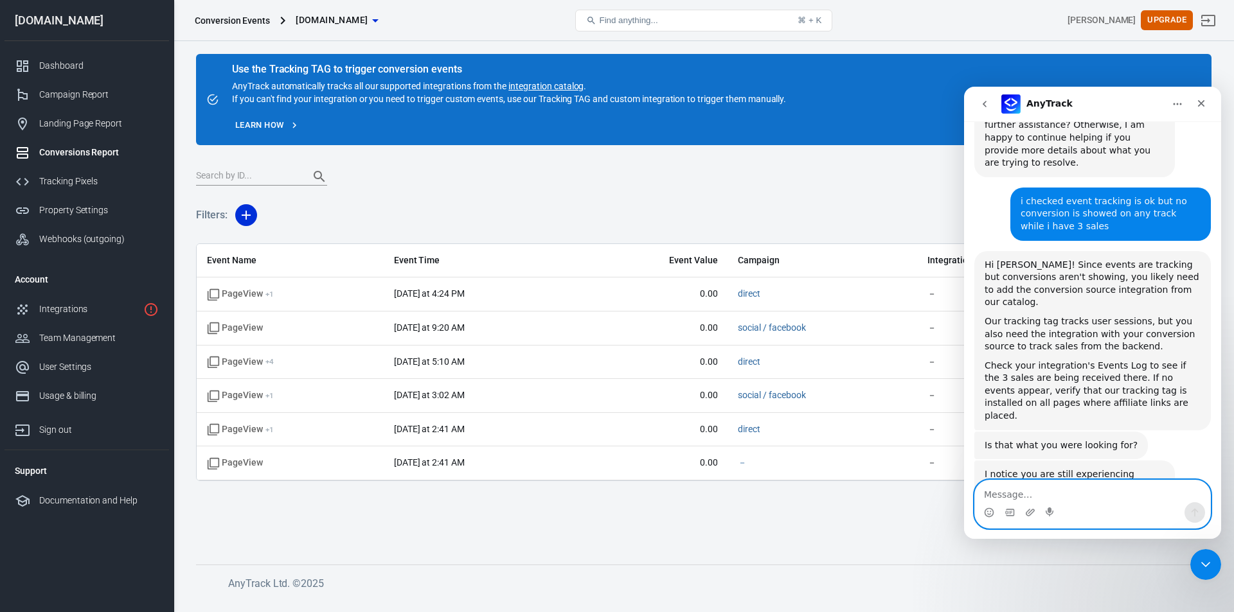
click at [1103, 500] on textarea "Message…" at bounding box center [1092, 492] width 235 height 22
type textarea "yes"
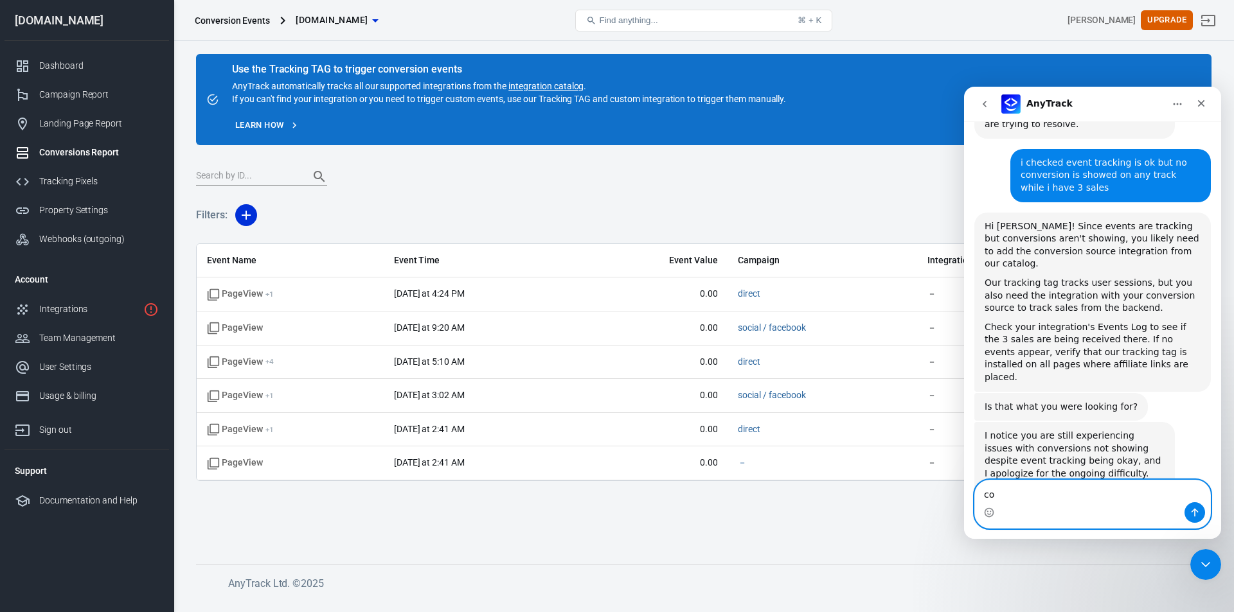
scroll to position [2172, 0]
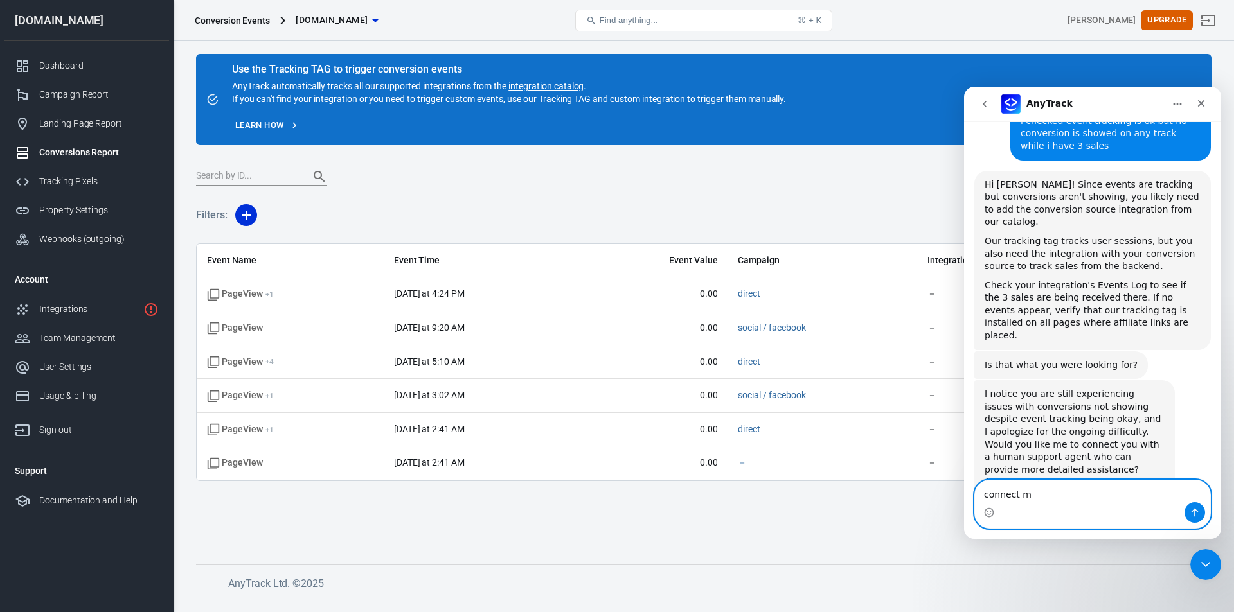
type textarea "connect me"
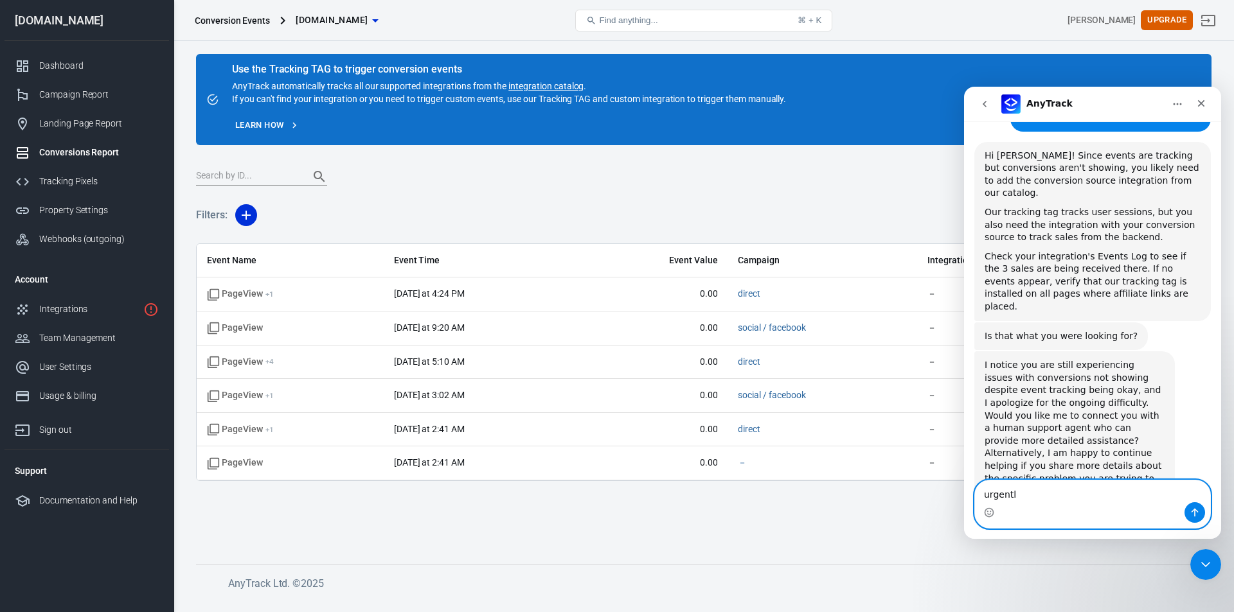
type textarea "urgently"
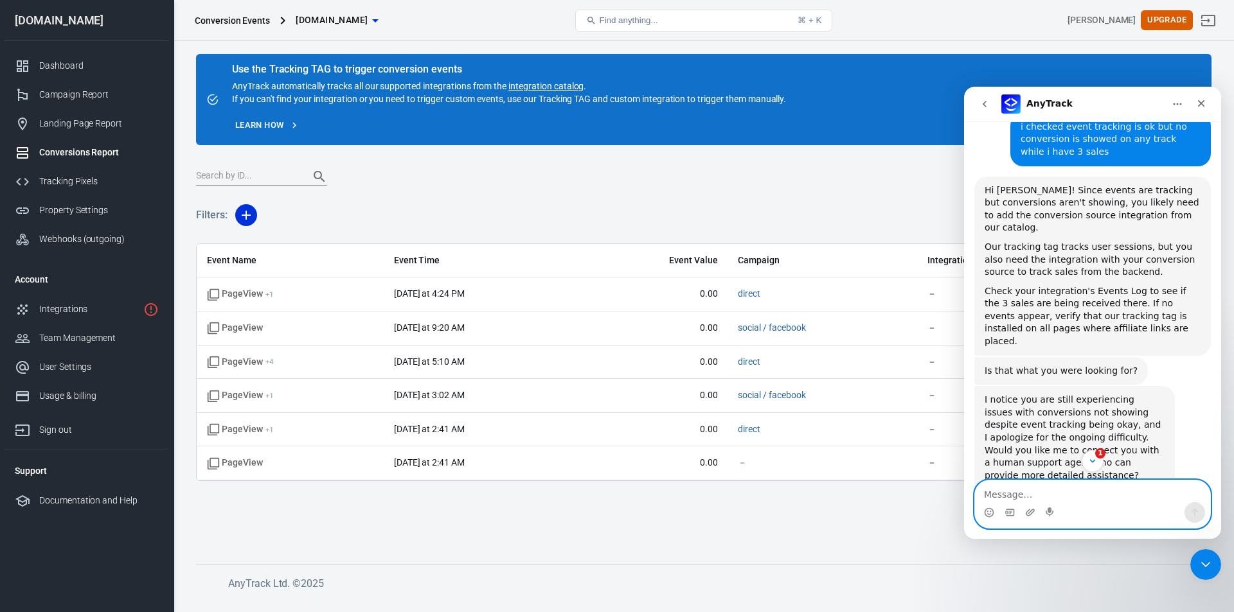
scroll to position [2299, 0]
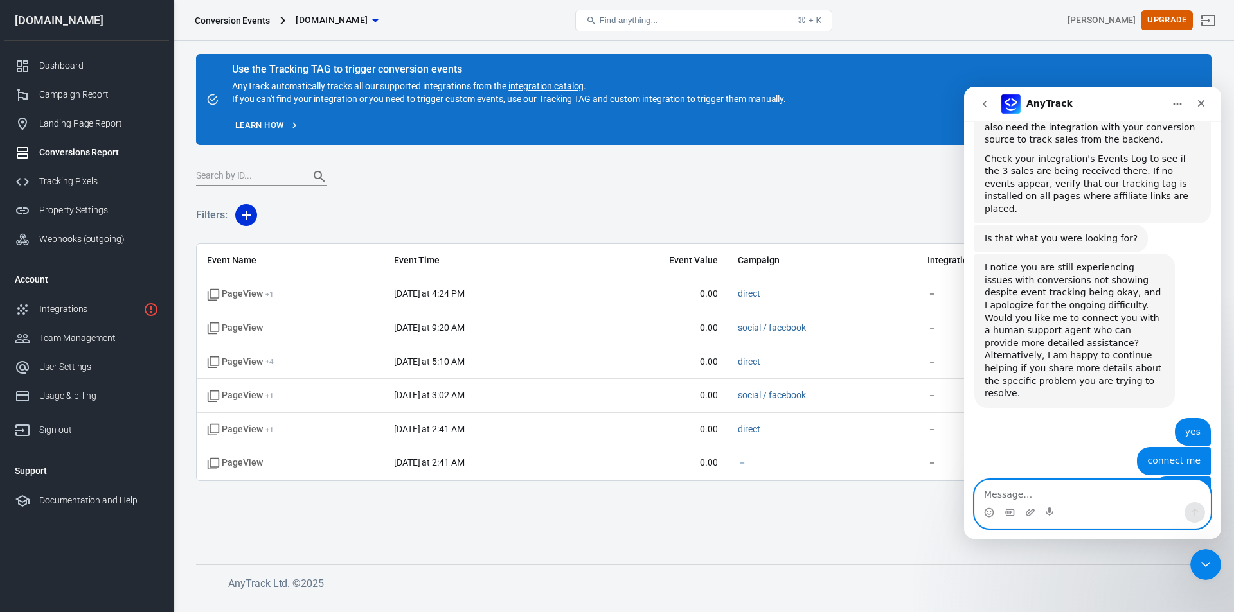
click at [1045, 498] on textarea "Message…" at bounding box center [1092, 492] width 235 height 22
type textarea "i recieve conversion but not shown on any track"
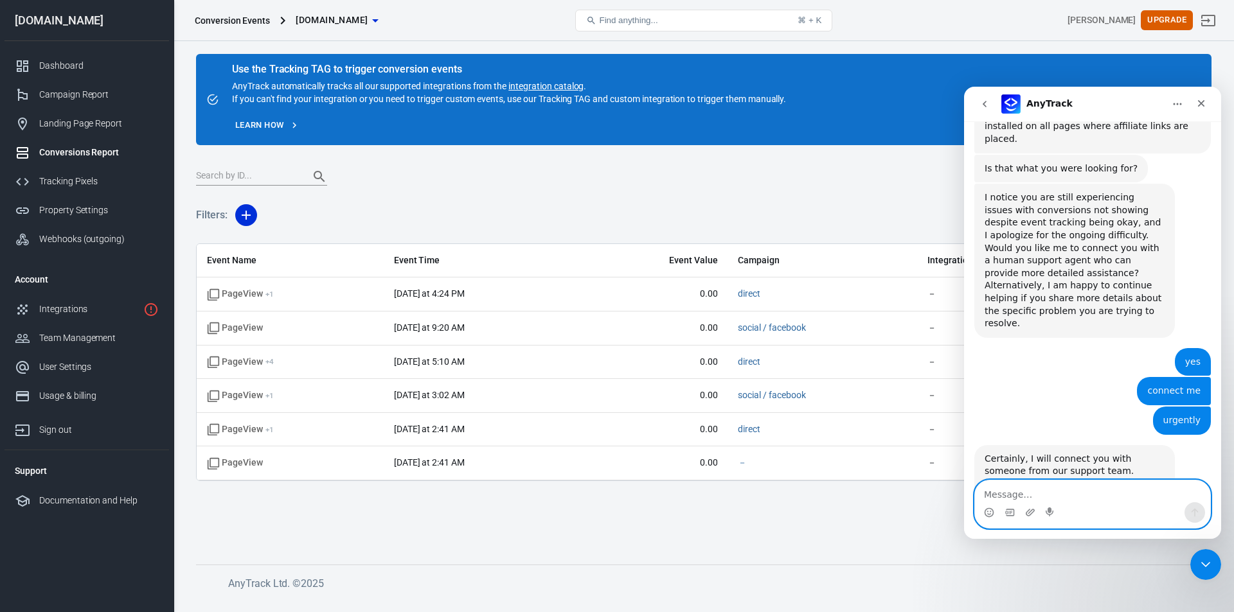
scroll to position [2370, 0]
